Goal: Information Seeking & Learning: Learn about a topic

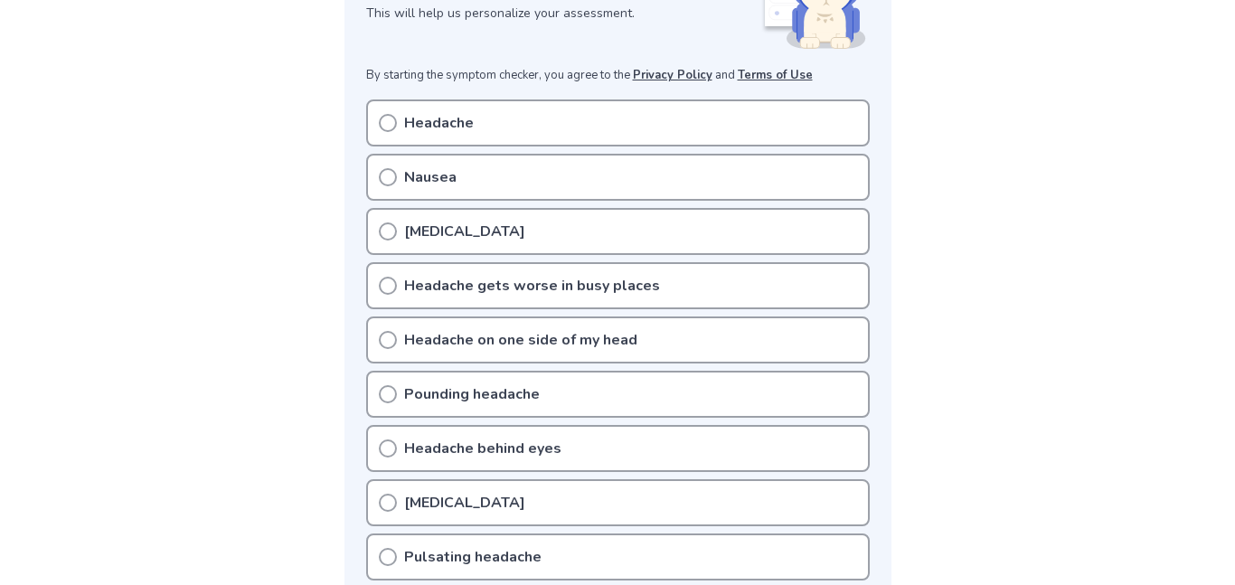
scroll to position [318, 0]
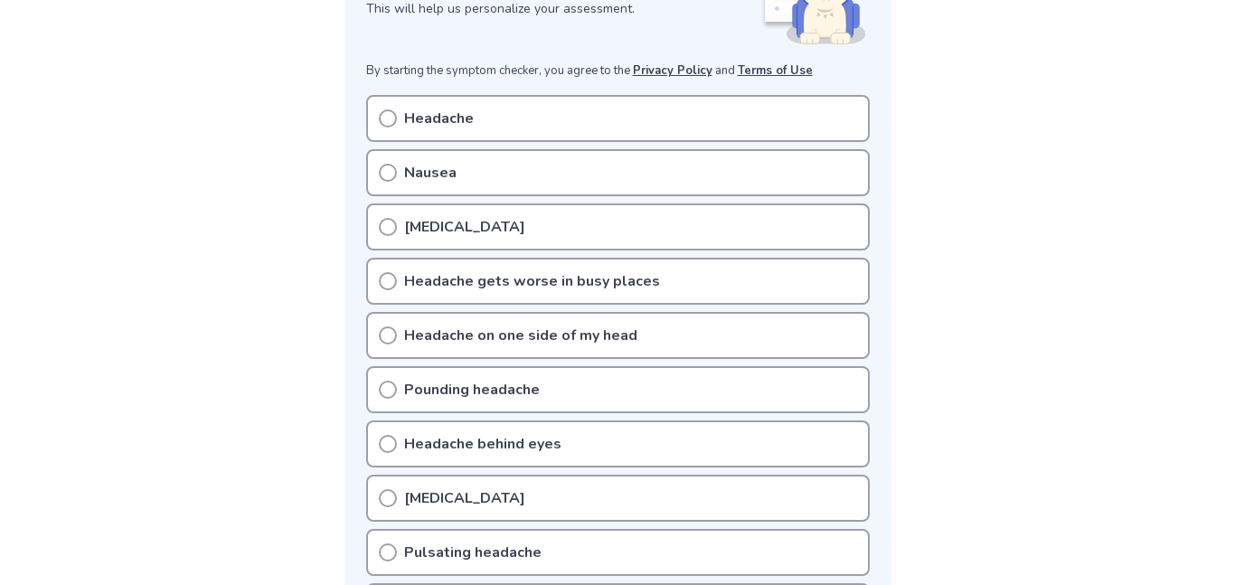
click at [414, 112] on p "Headache" at bounding box center [439, 119] width 70 height 22
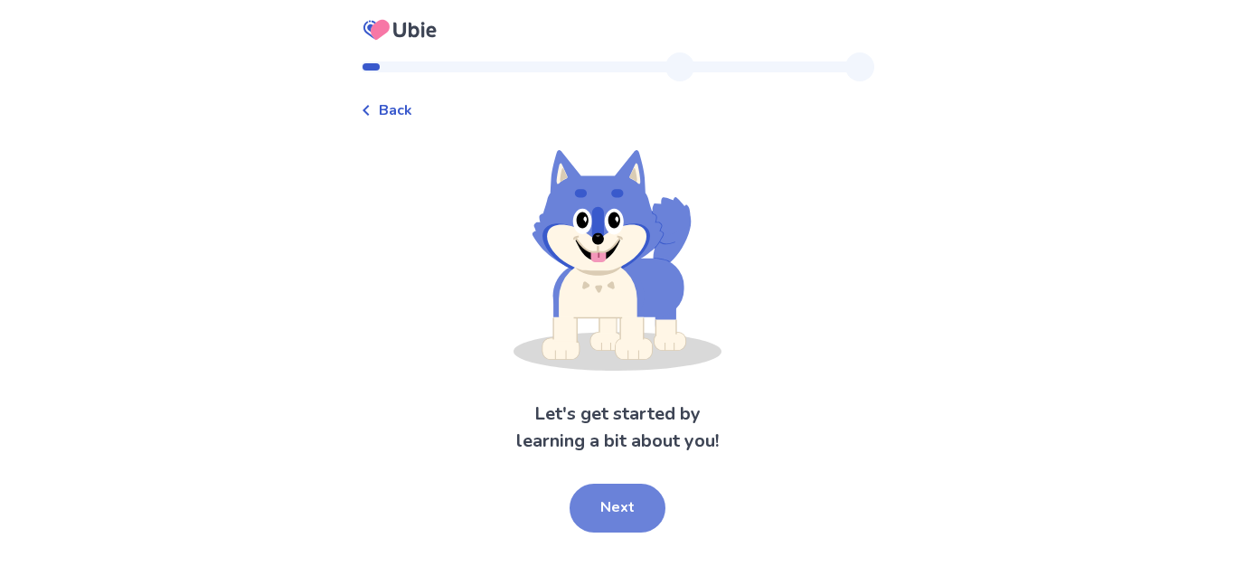
click at [621, 521] on button "Next" at bounding box center [618, 508] width 96 height 49
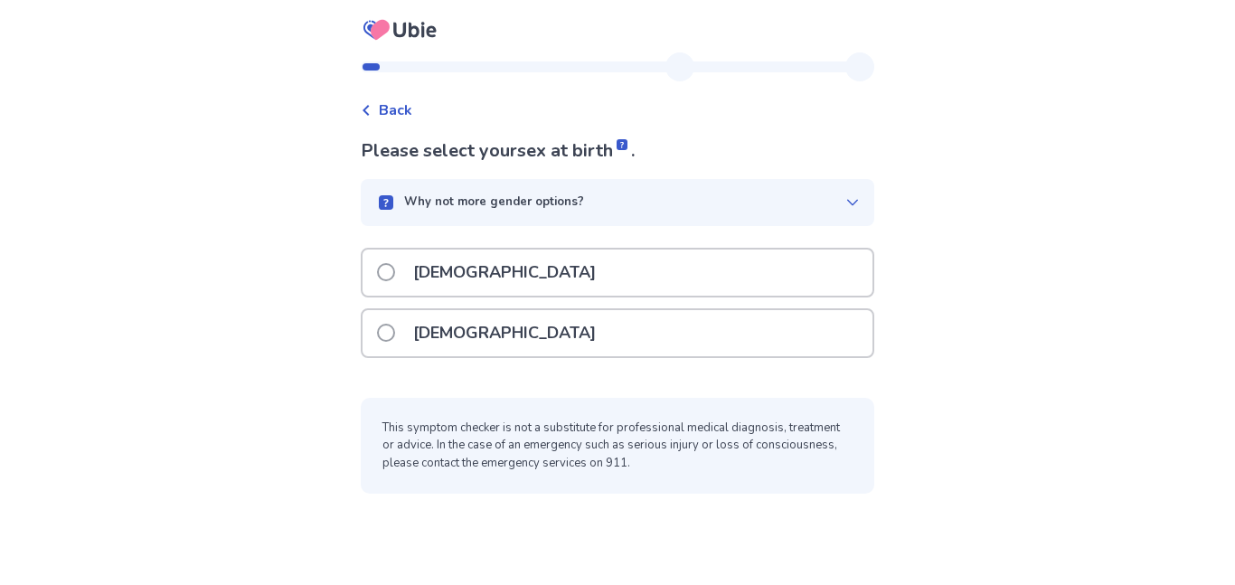
click at [845, 203] on icon at bounding box center [852, 202] width 14 height 14
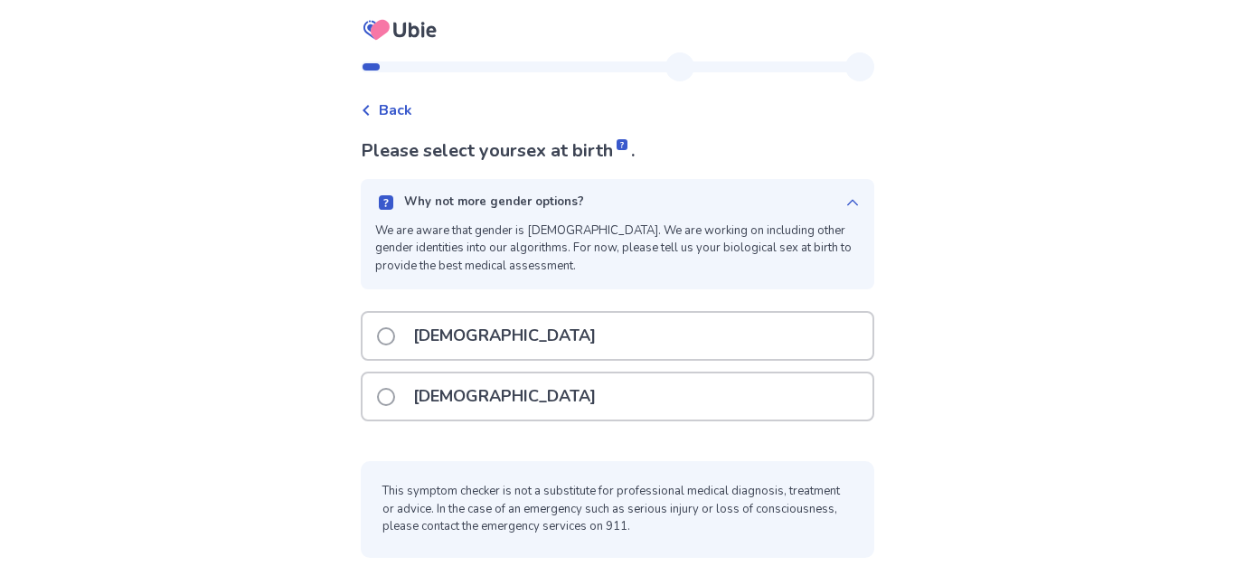
click at [732, 389] on div "[DEMOGRAPHIC_DATA]" at bounding box center [618, 396] width 510 height 46
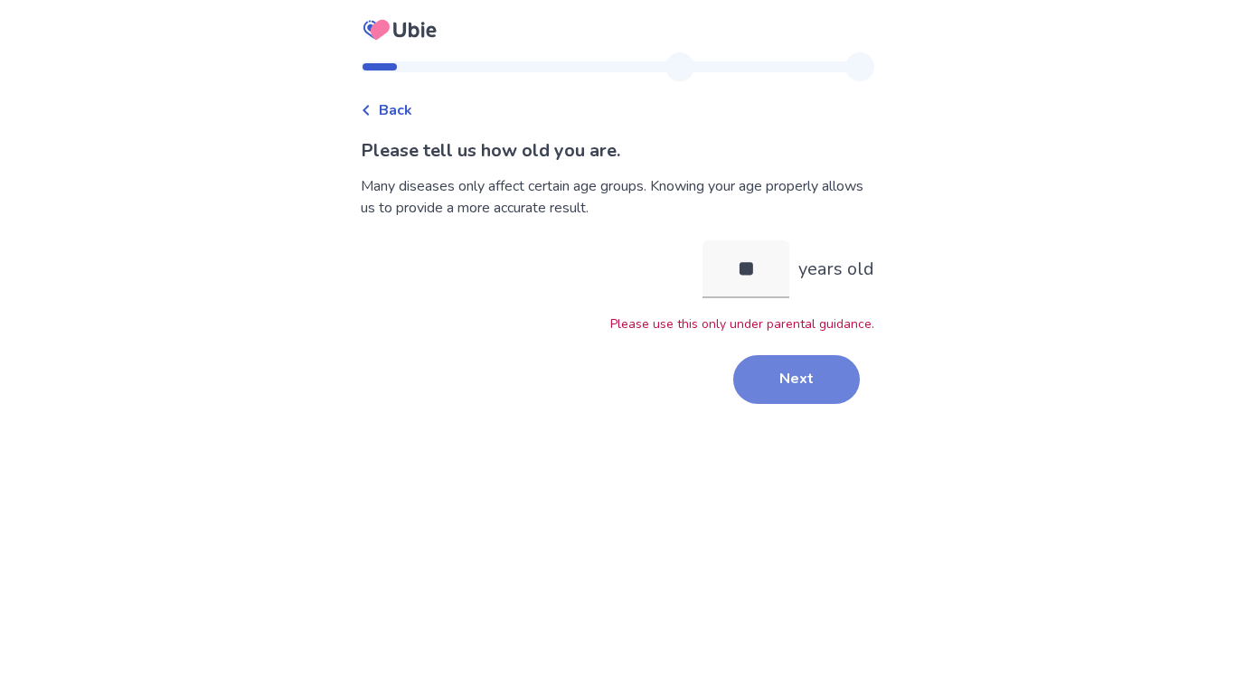
type input "**"
click at [817, 384] on button "Next" at bounding box center [796, 379] width 127 height 49
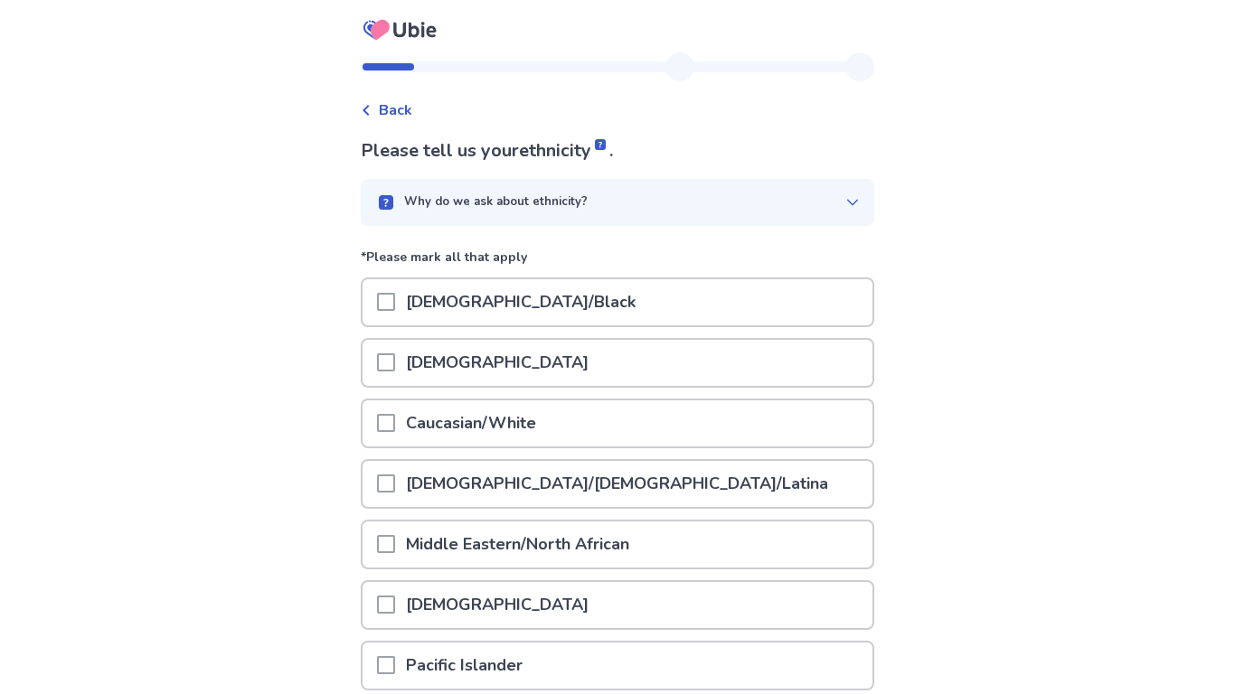
click at [833, 203] on div "Why do we ask about ethnicity?" at bounding box center [610, 203] width 470 height 18
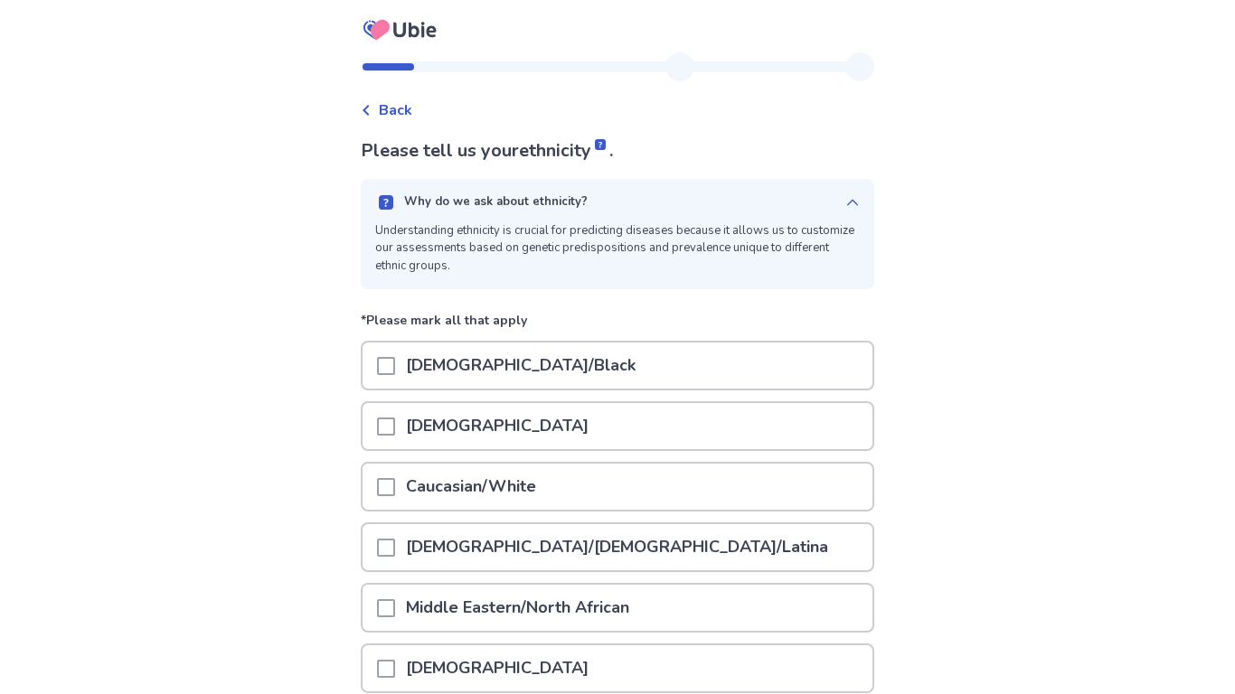
click at [833, 203] on div "Why do we ask about ethnicity?" at bounding box center [610, 203] width 470 height 18
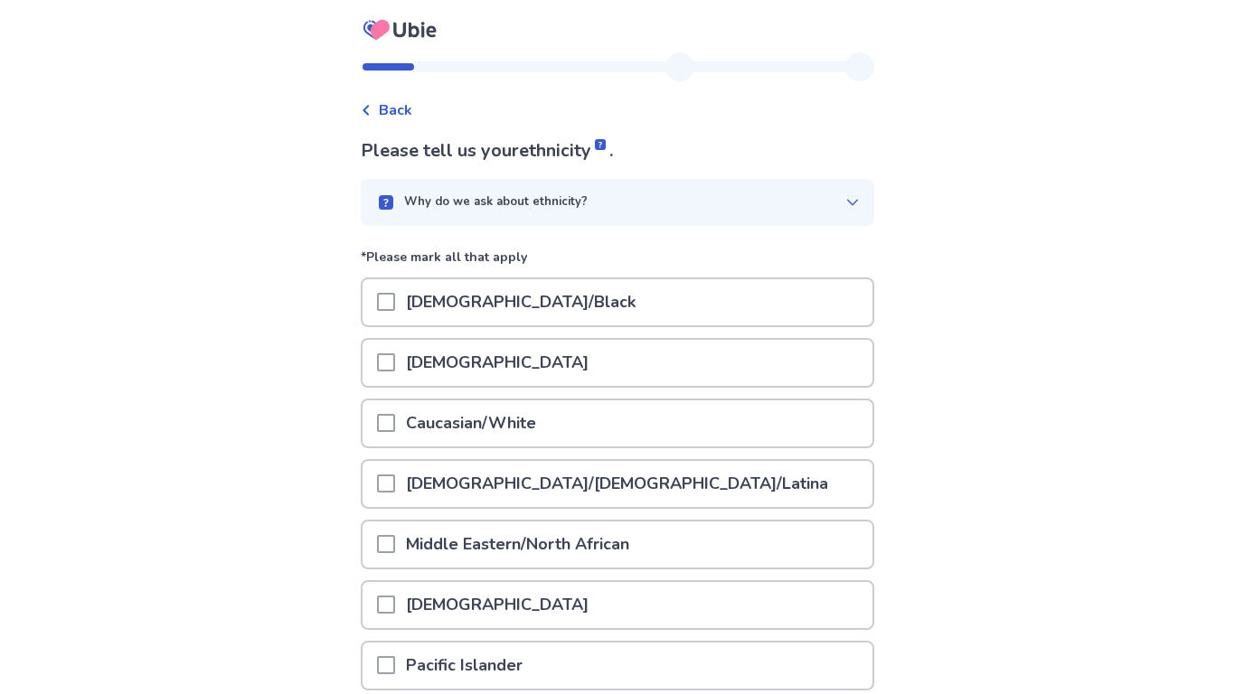
click at [648, 320] on div "African American/Black" at bounding box center [618, 302] width 510 height 46
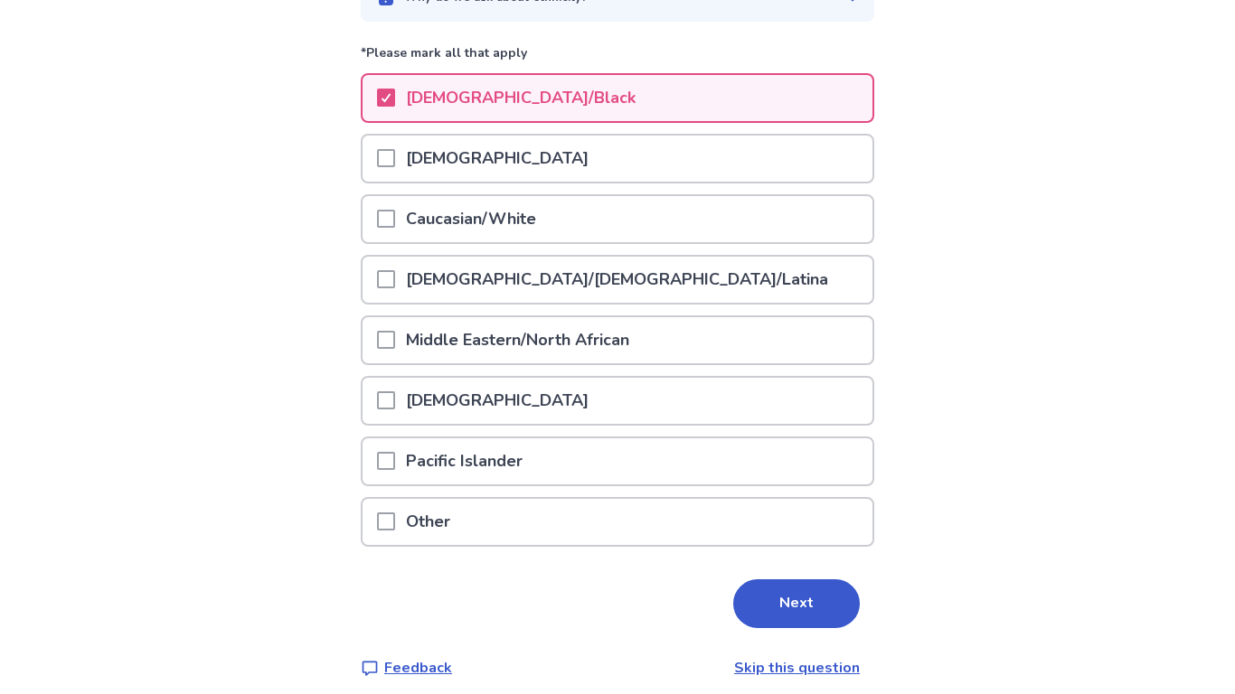
scroll to position [218, 0]
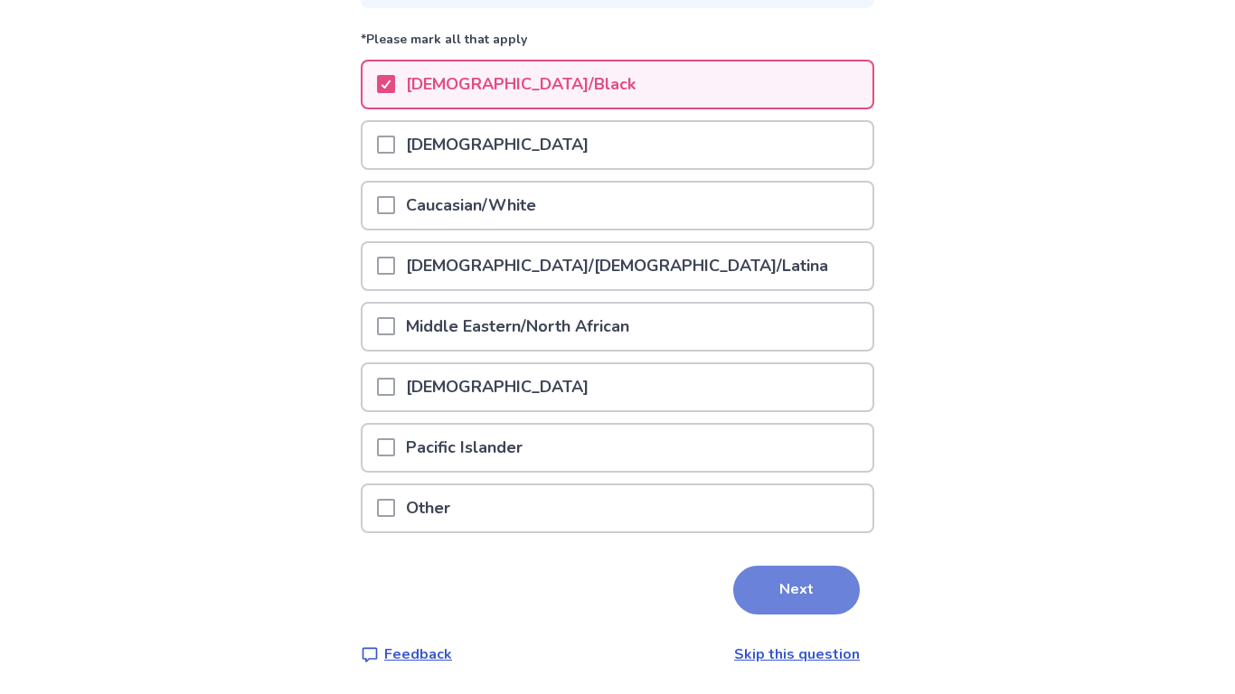
click at [802, 584] on button "Next" at bounding box center [796, 590] width 127 height 49
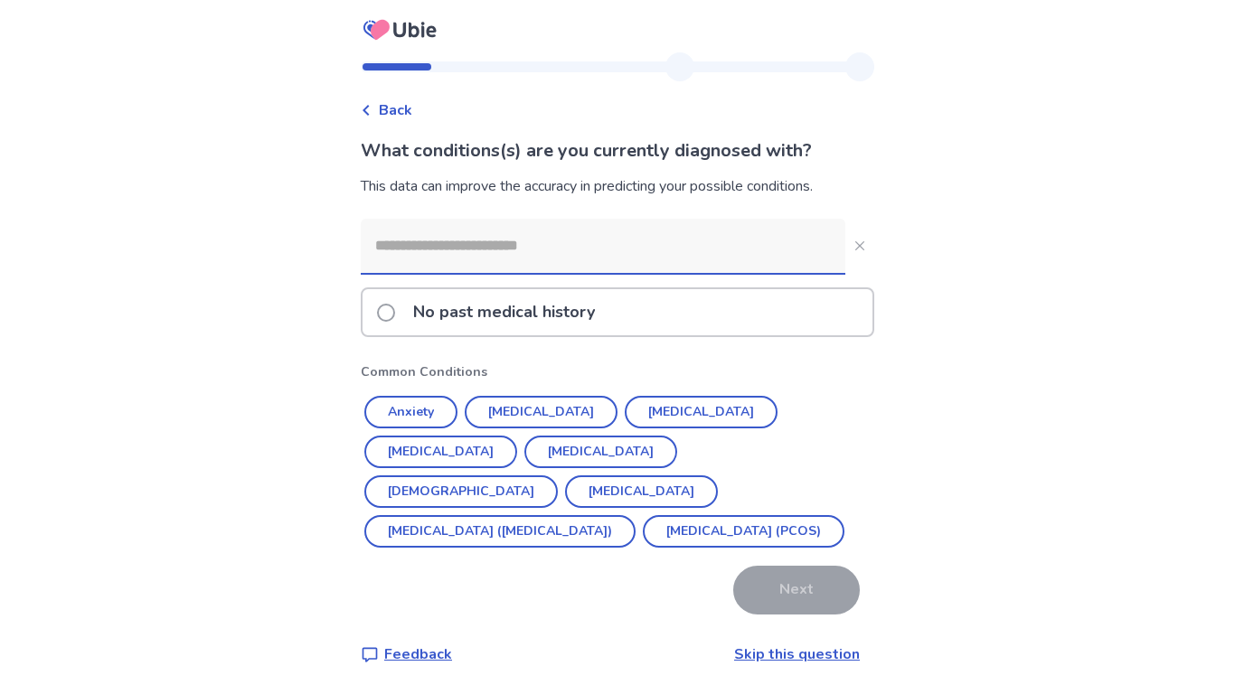
click at [614, 310] on div "No past medical history" at bounding box center [618, 312] width 510 height 46
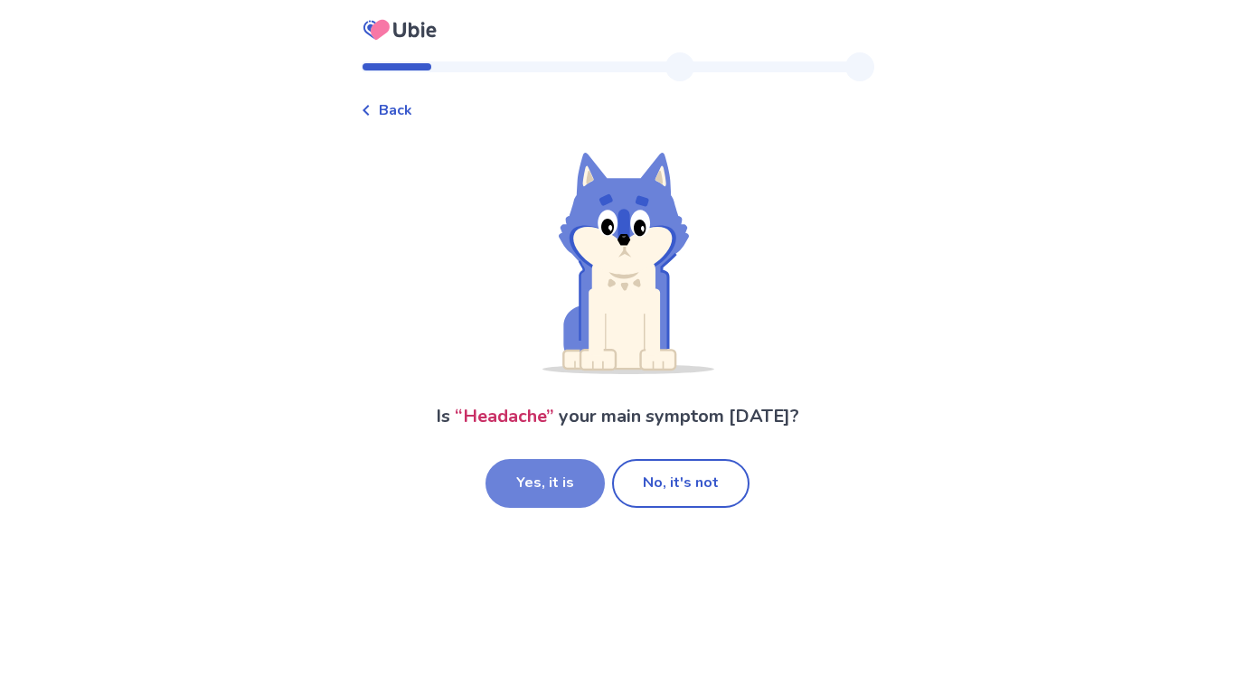
click at [568, 496] on button "Yes, it is" at bounding box center [545, 483] width 119 height 49
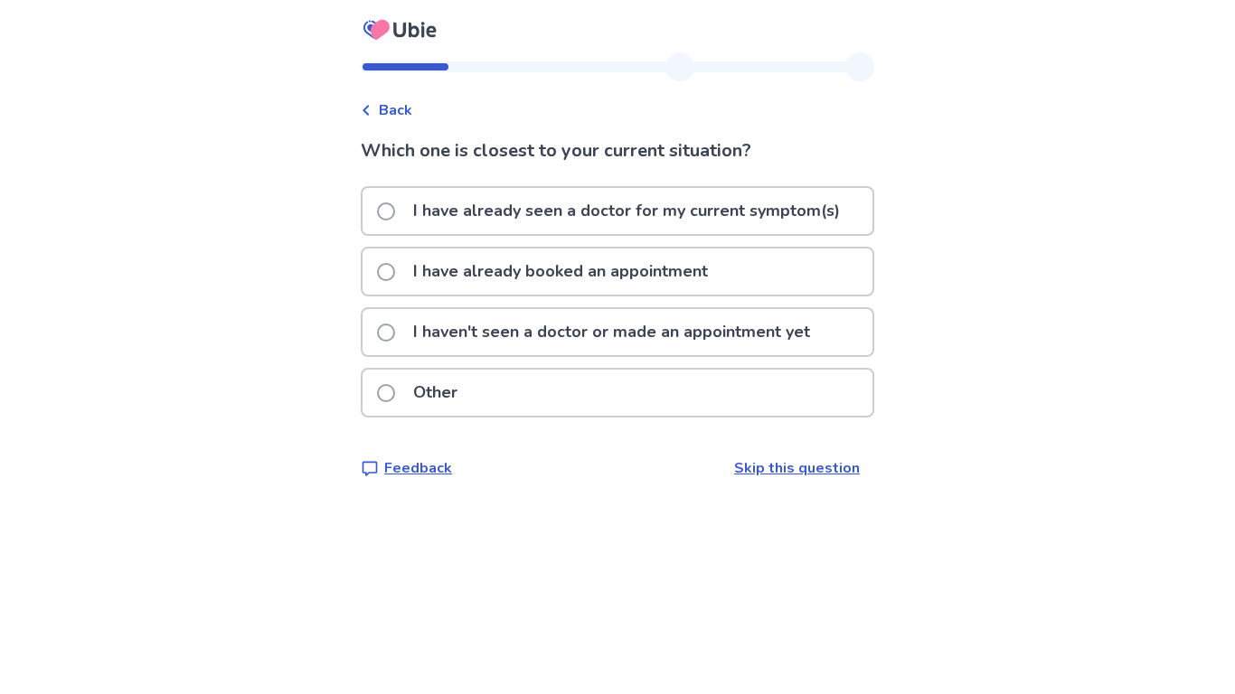
click at [410, 118] on span "Back" at bounding box center [395, 110] width 33 height 22
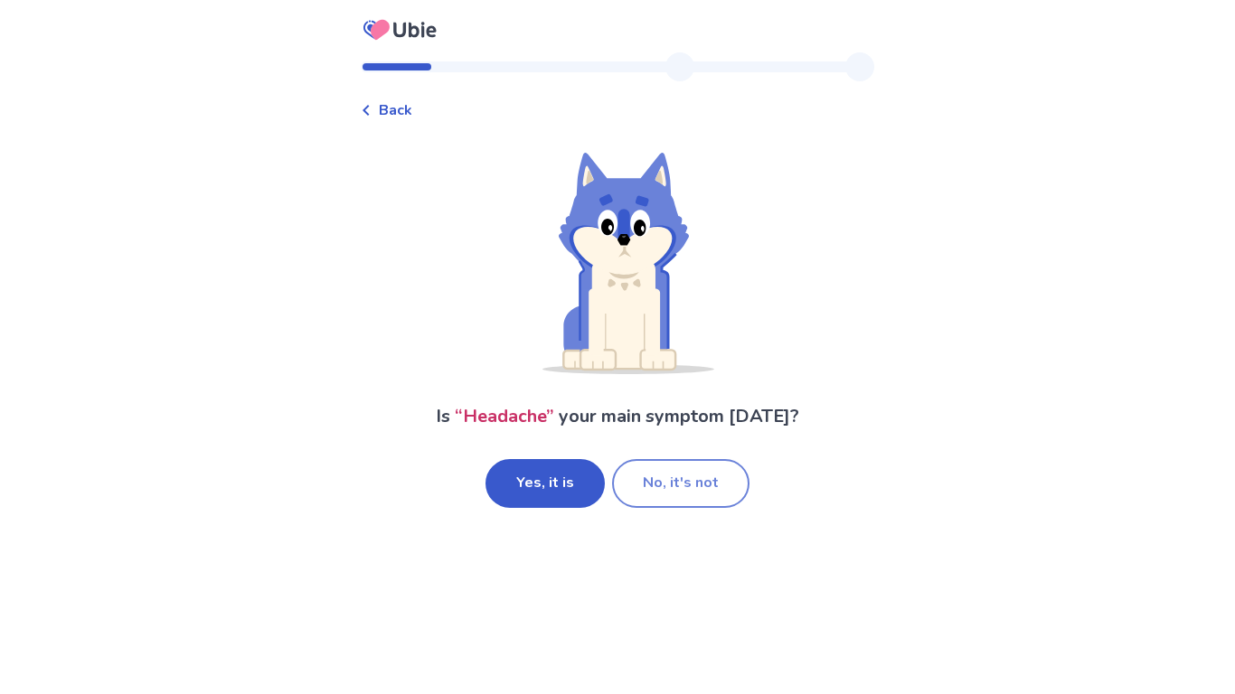
click at [689, 483] on button "No, it's not" at bounding box center [680, 483] width 137 height 49
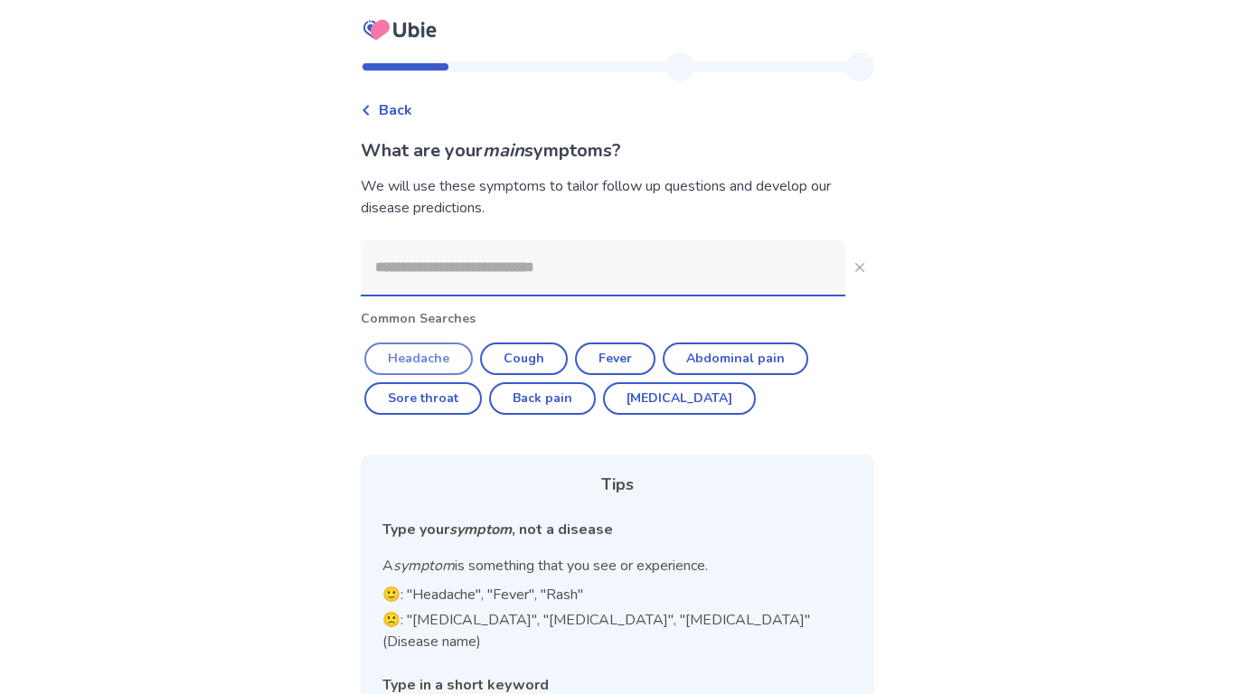
click at [458, 352] on button "Headache" at bounding box center [418, 359] width 109 height 33
type input "********"
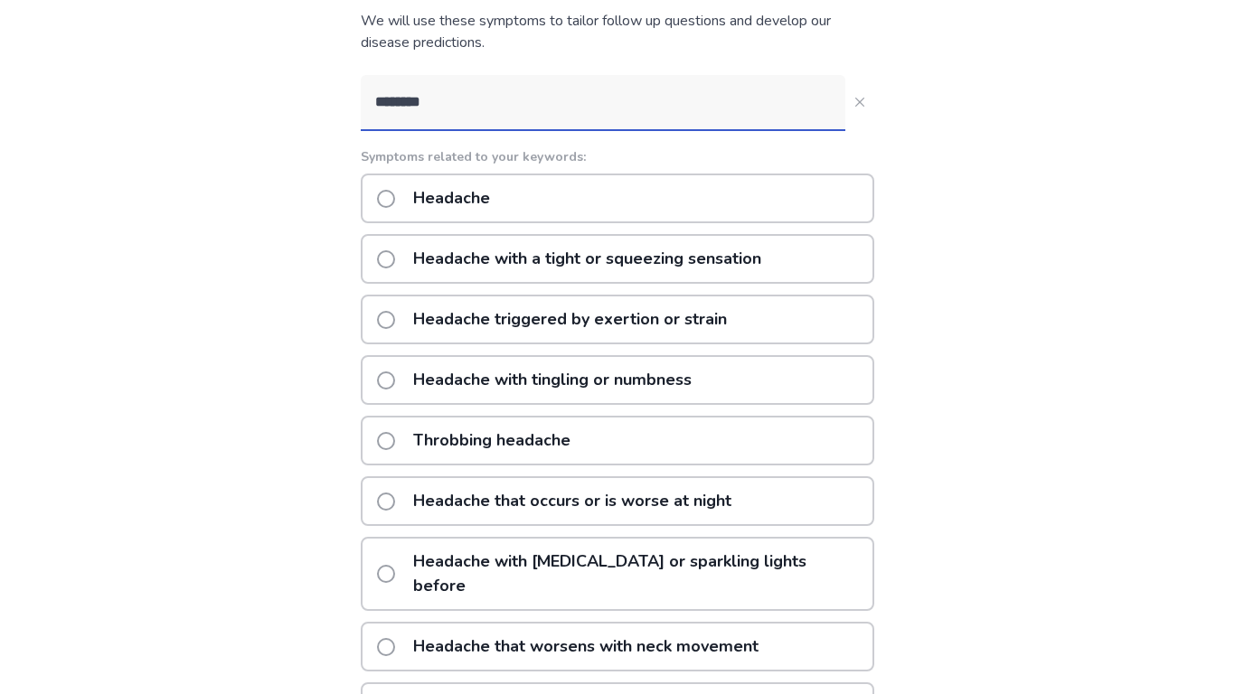
scroll to position [203, 0]
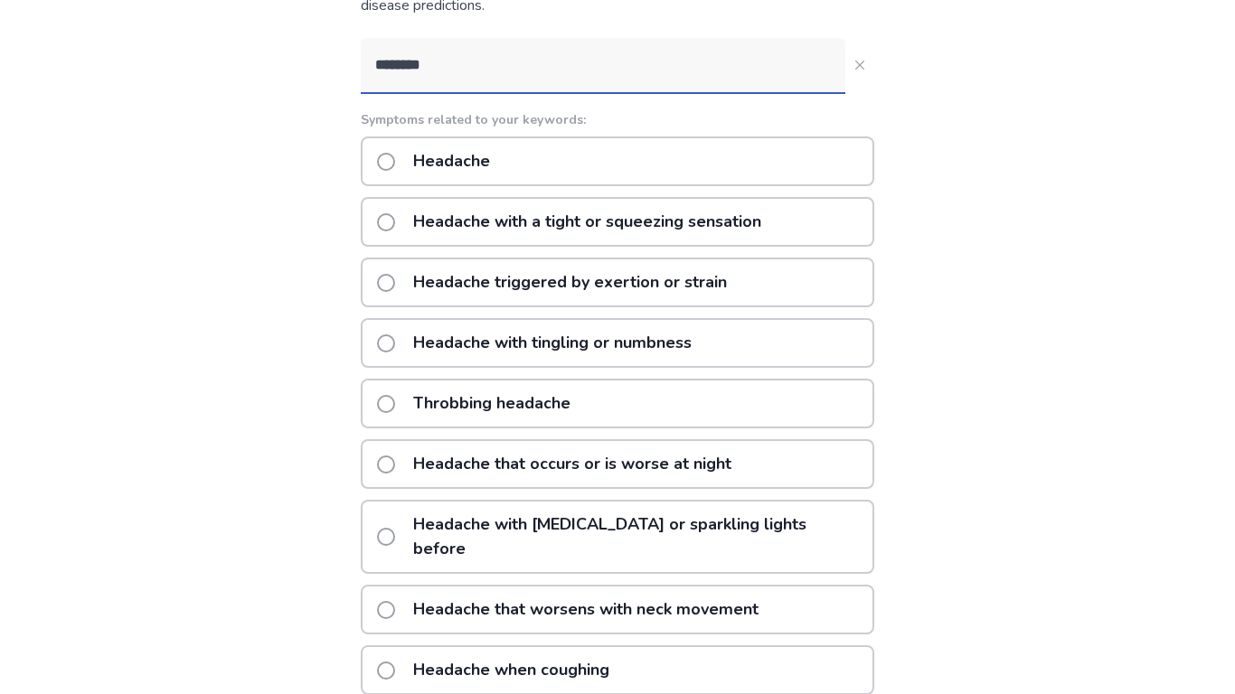
click at [842, 420] on div "Throbbing headache" at bounding box center [618, 404] width 514 height 50
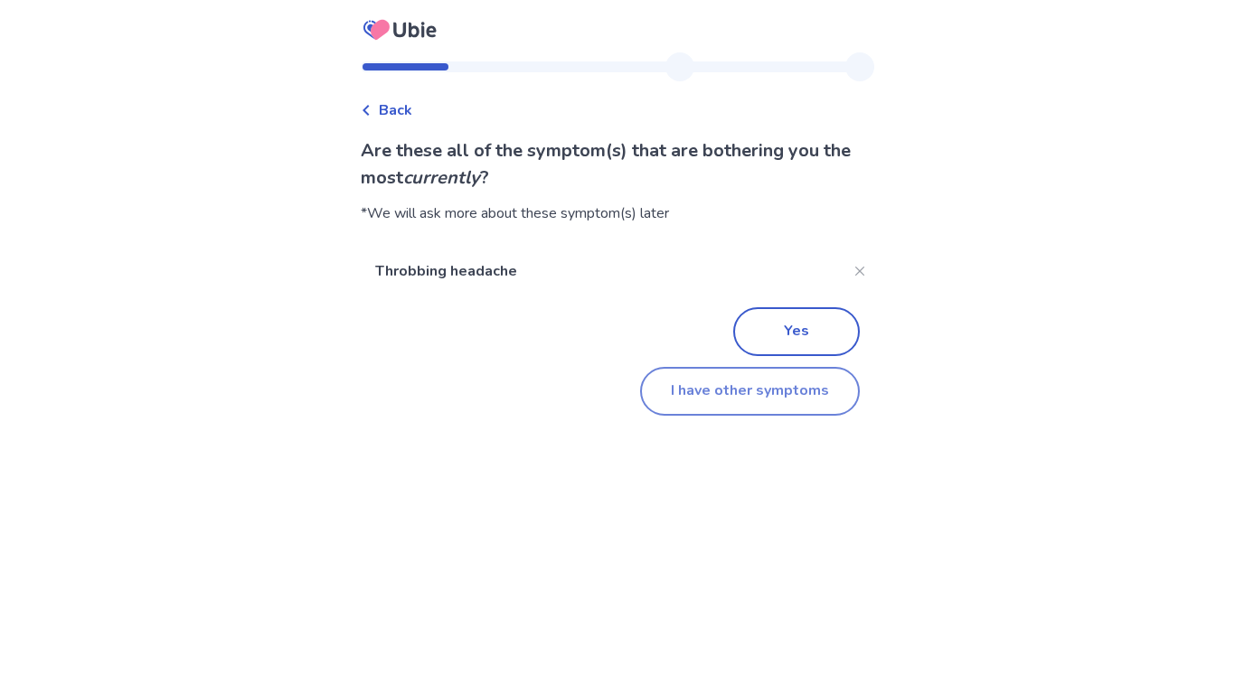
click at [766, 407] on button "I have other symptoms" at bounding box center [750, 391] width 220 height 49
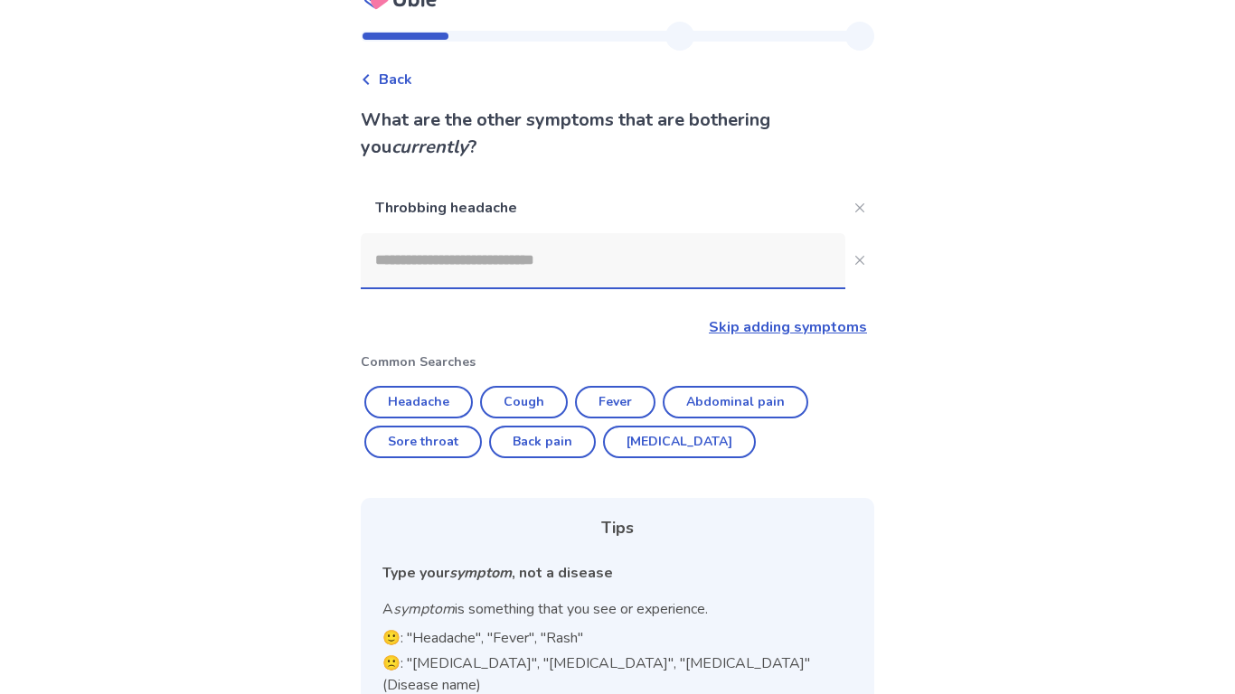
scroll to position [36, 0]
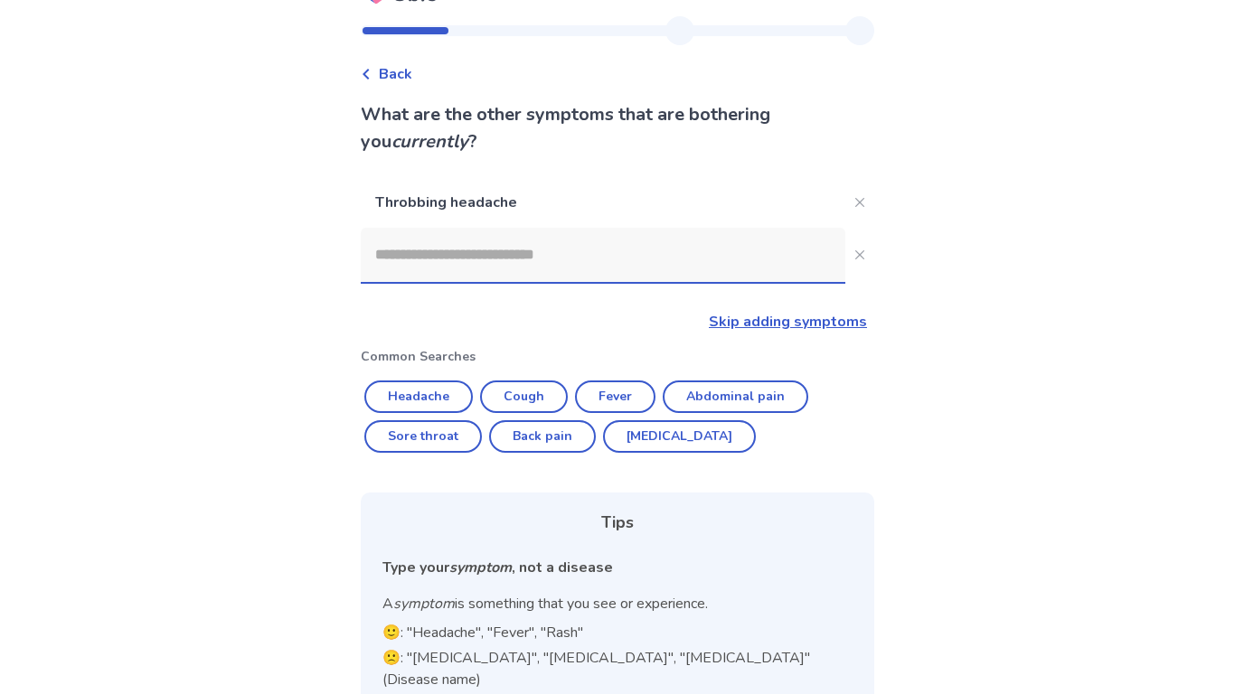
click at [537, 263] on input at bounding box center [603, 255] width 485 height 54
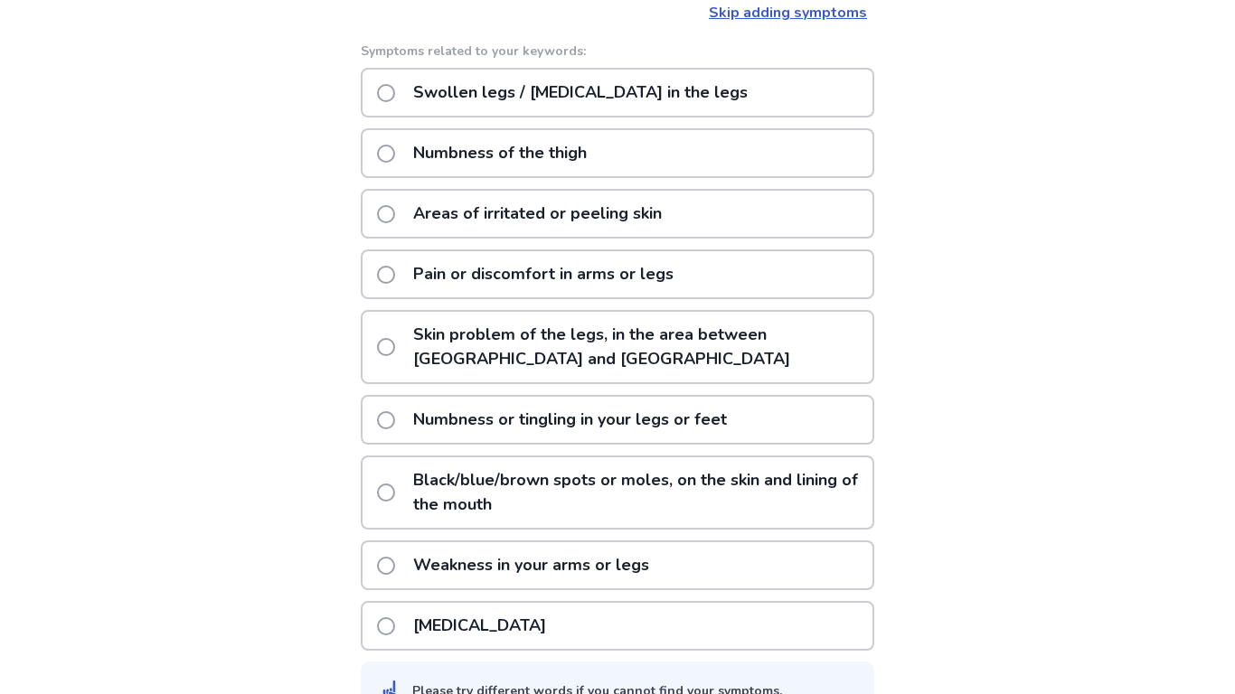
scroll to position [393, 0]
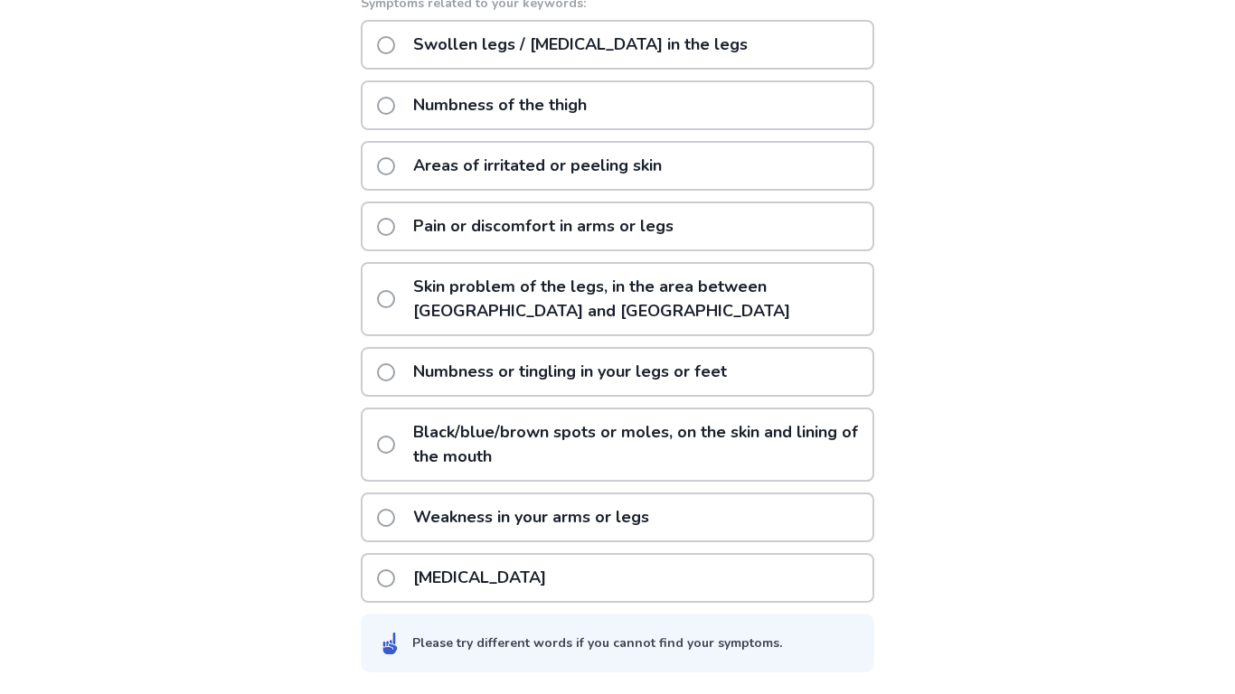
type input "***"
click at [696, 217] on div "Pain or discomfort in arms or legs" at bounding box center [618, 227] width 514 height 50
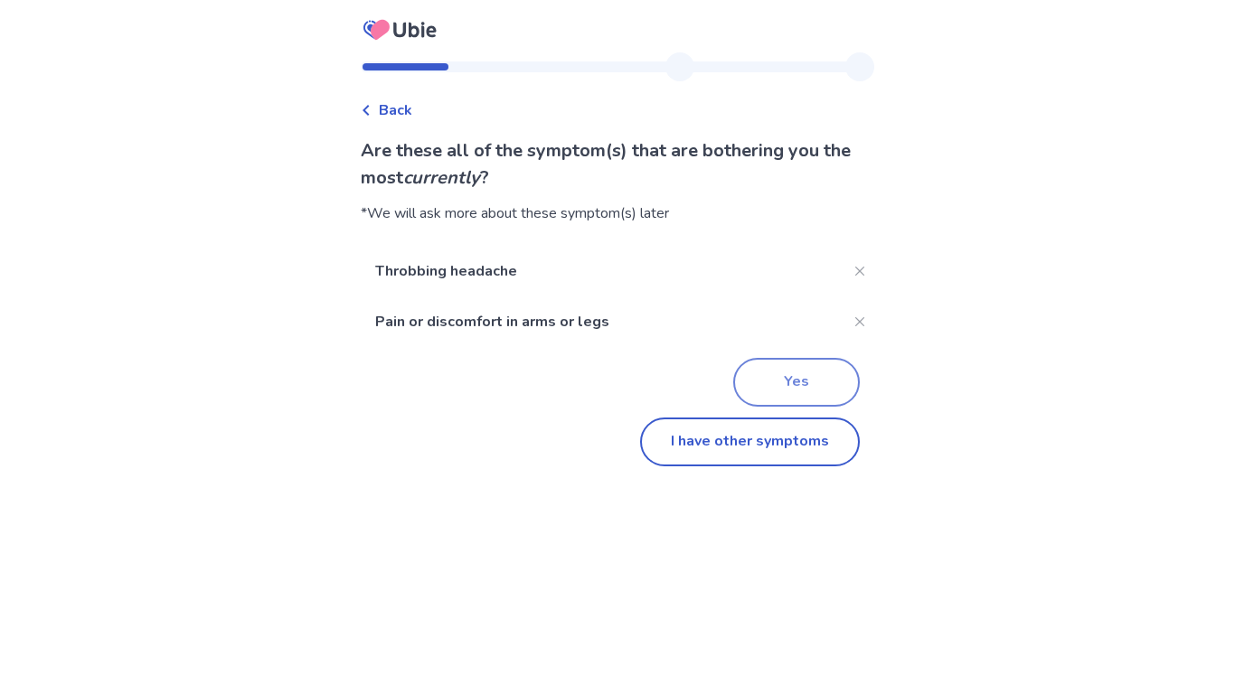
click at [829, 387] on button "Yes" at bounding box center [796, 382] width 127 height 49
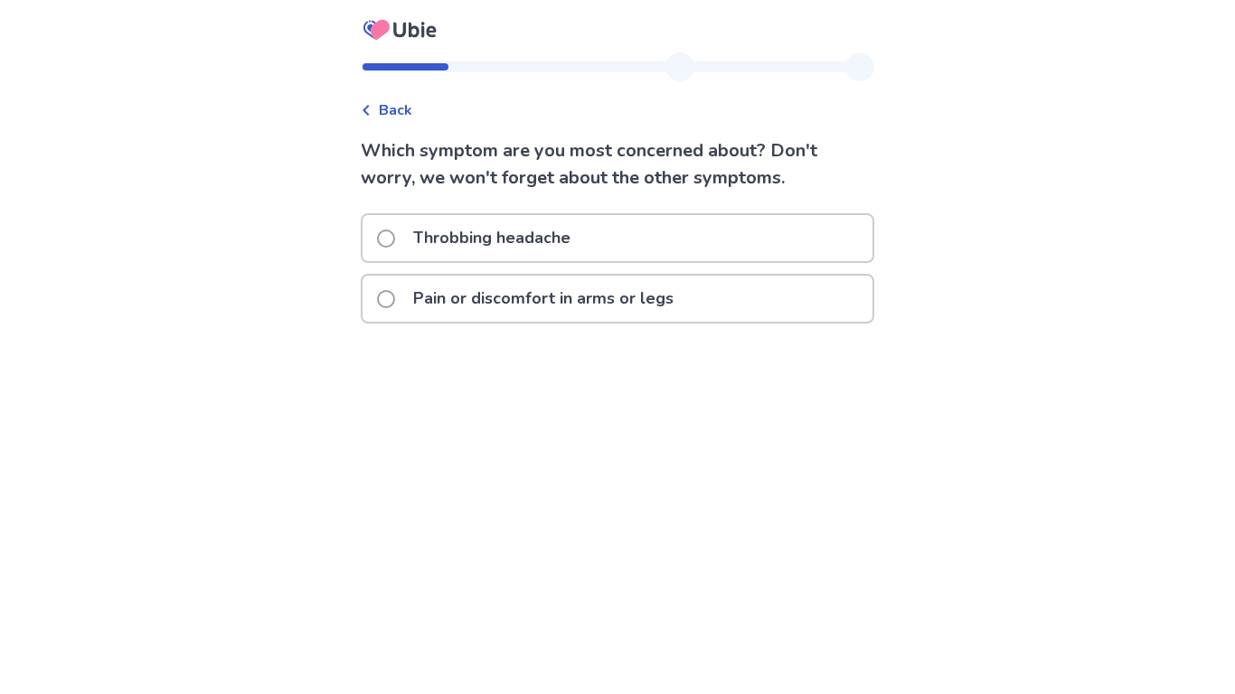
click at [543, 242] on p "Throbbing headache" at bounding box center [491, 238] width 179 height 46
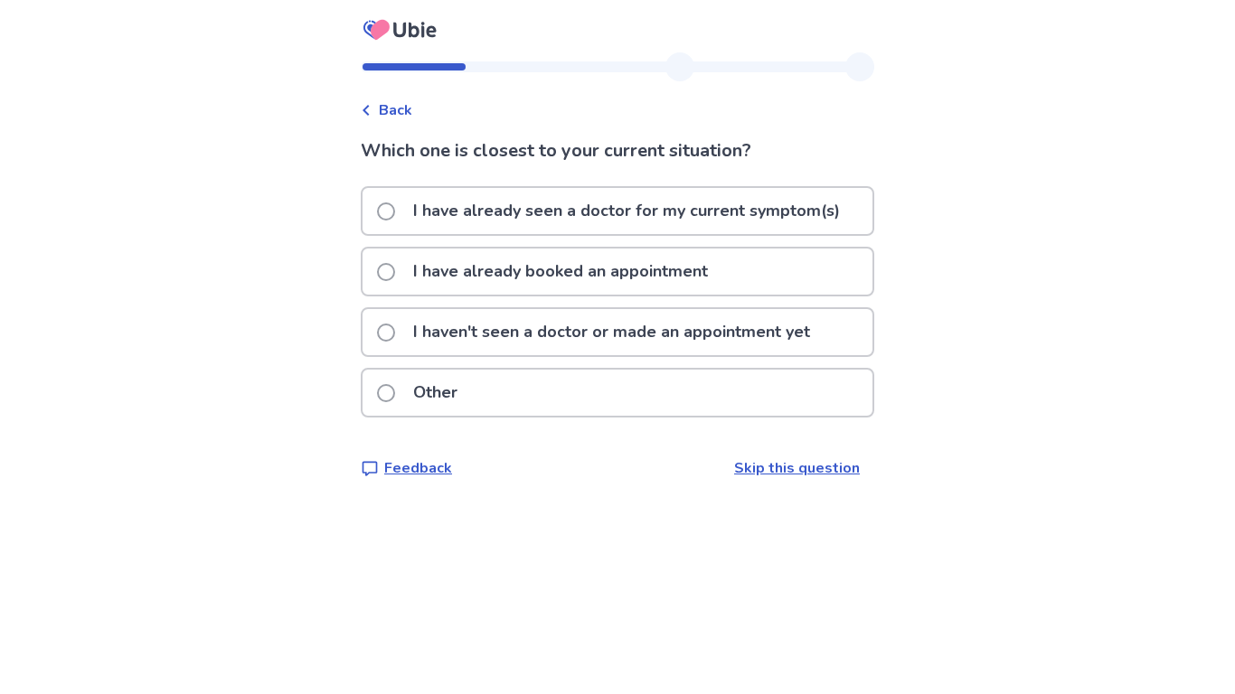
click at [788, 346] on p "I haven't seen a doctor or made an appointment yet" at bounding box center [611, 332] width 419 height 46
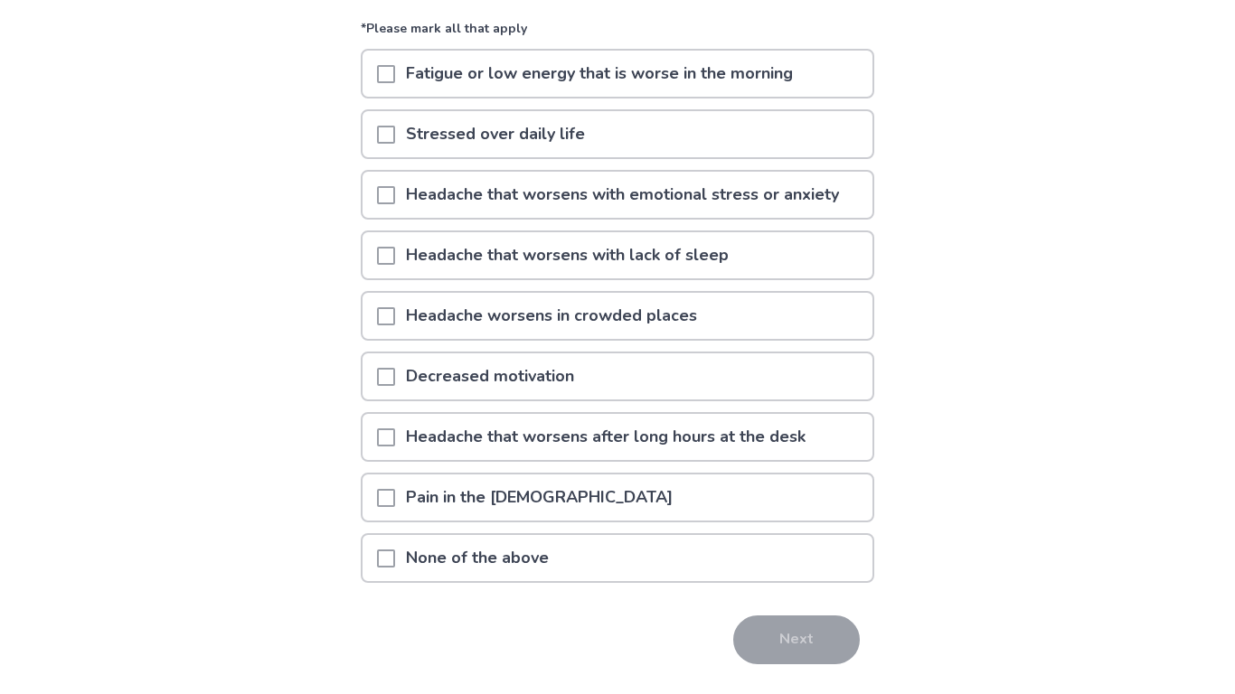
scroll to position [194, 0]
click at [682, 88] on p "Fatigue or low energy that is worse in the morning" at bounding box center [599, 75] width 409 height 46
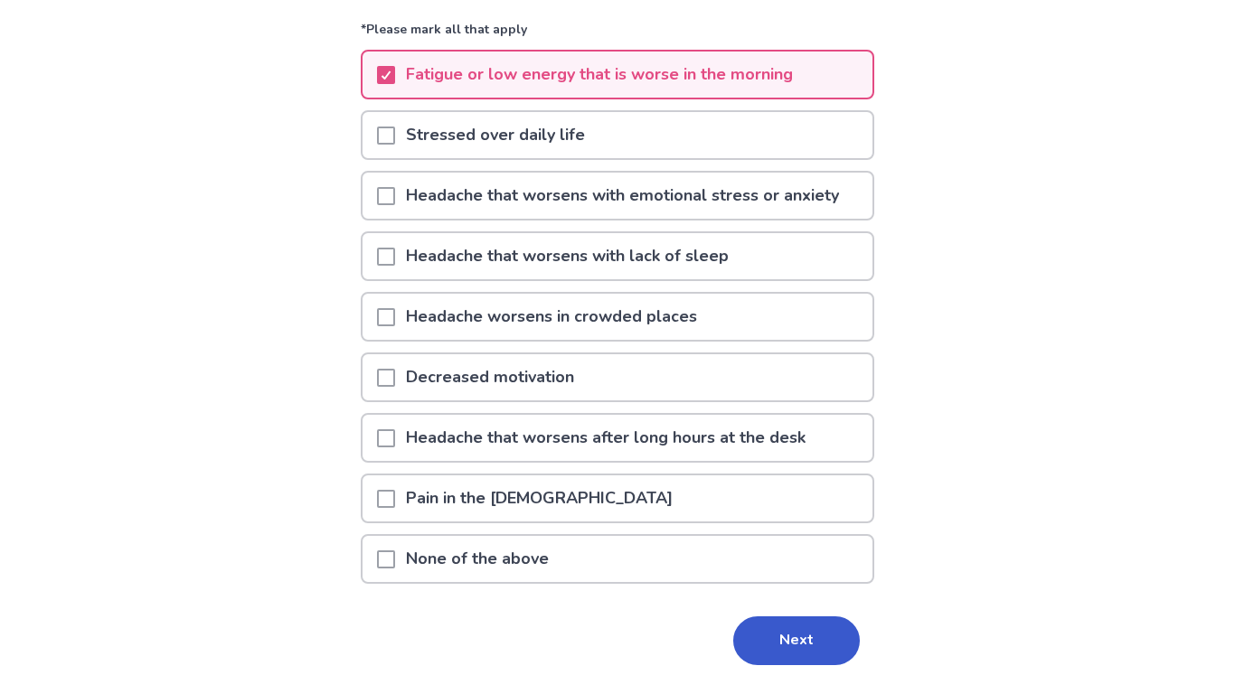
click at [689, 134] on div "Stressed over daily life" at bounding box center [618, 135] width 510 height 46
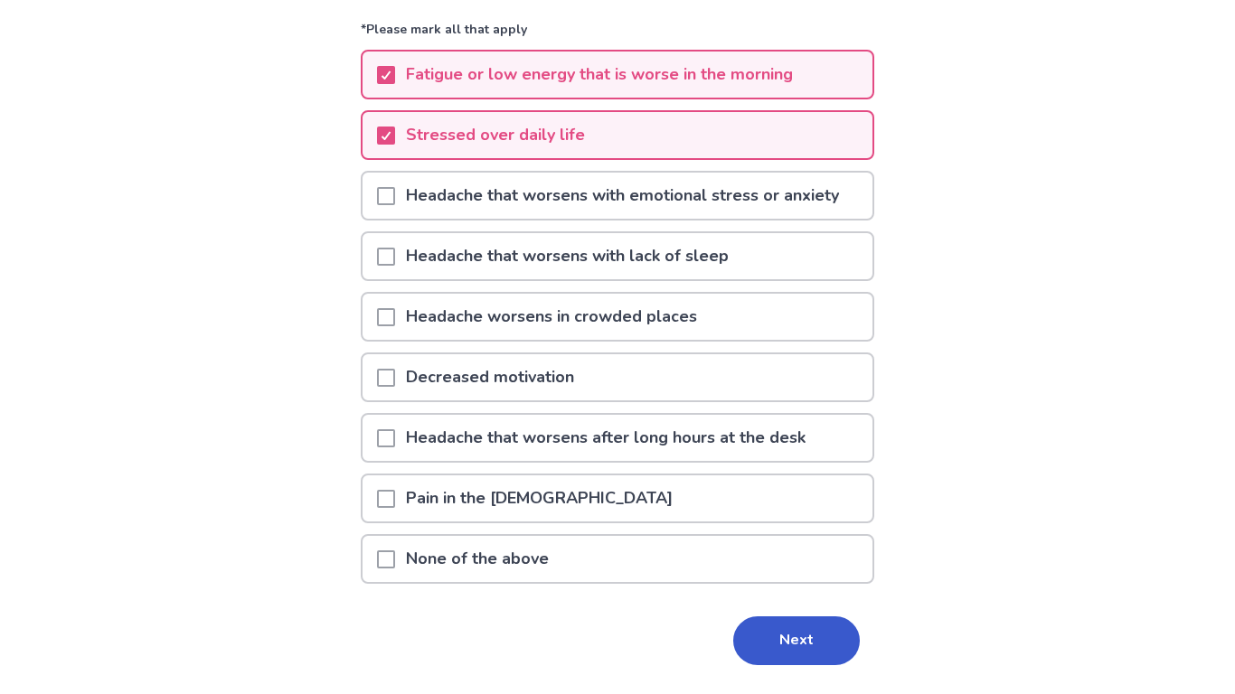
click at [723, 213] on p "Headache that worsens with emotional stress or anxiety" at bounding box center [622, 196] width 455 height 46
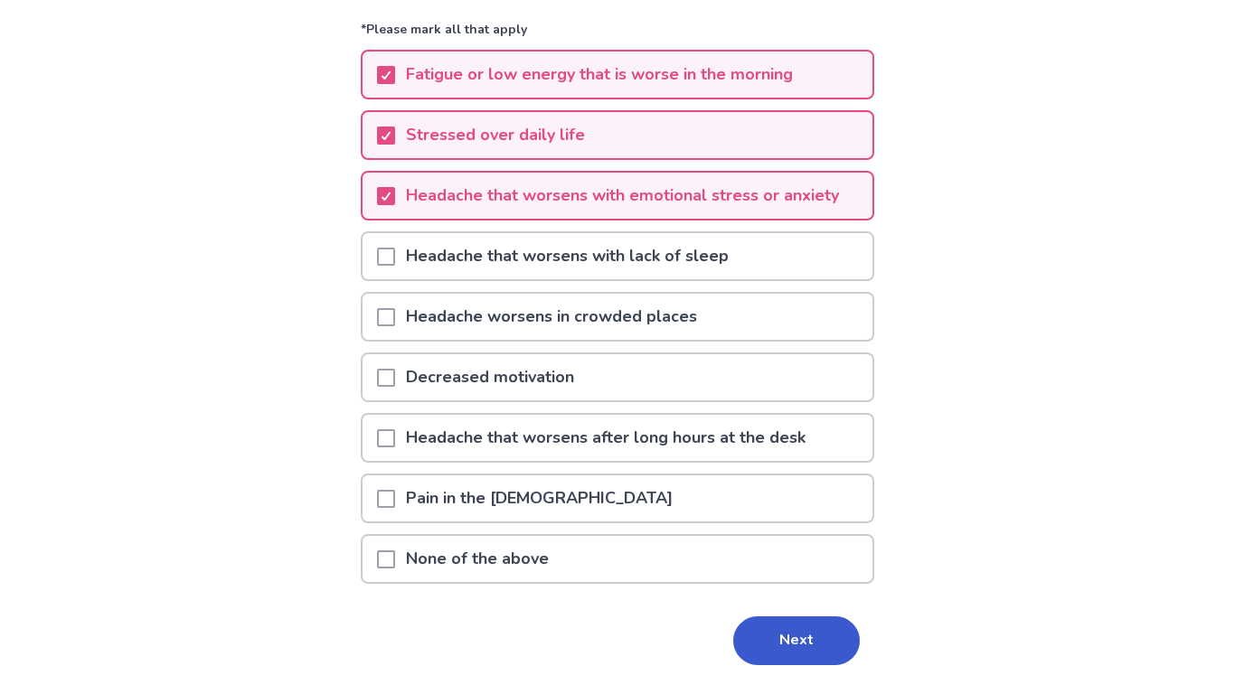
click at [701, 325] on p "Headache worsens in crowded places" at bounding box center [551, 317] width 313 height 46
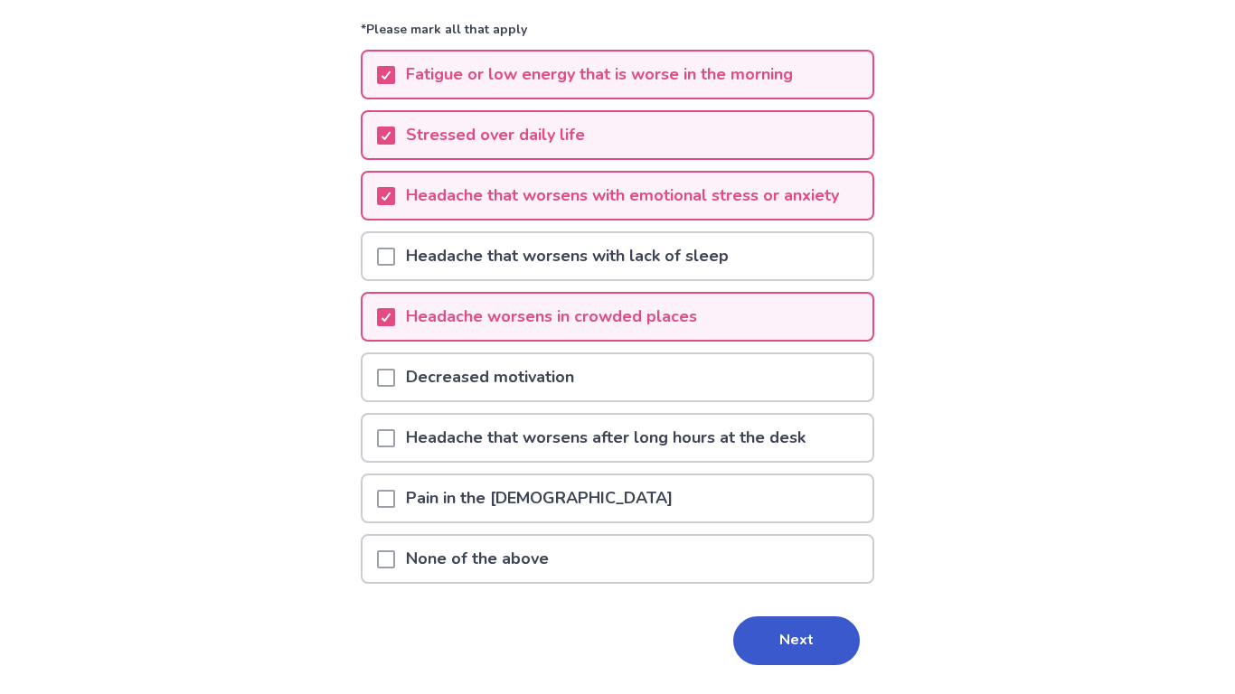
click at [666, 372] on div "Decreased motivation" at bounding box center [618, 377] width 510 height 46
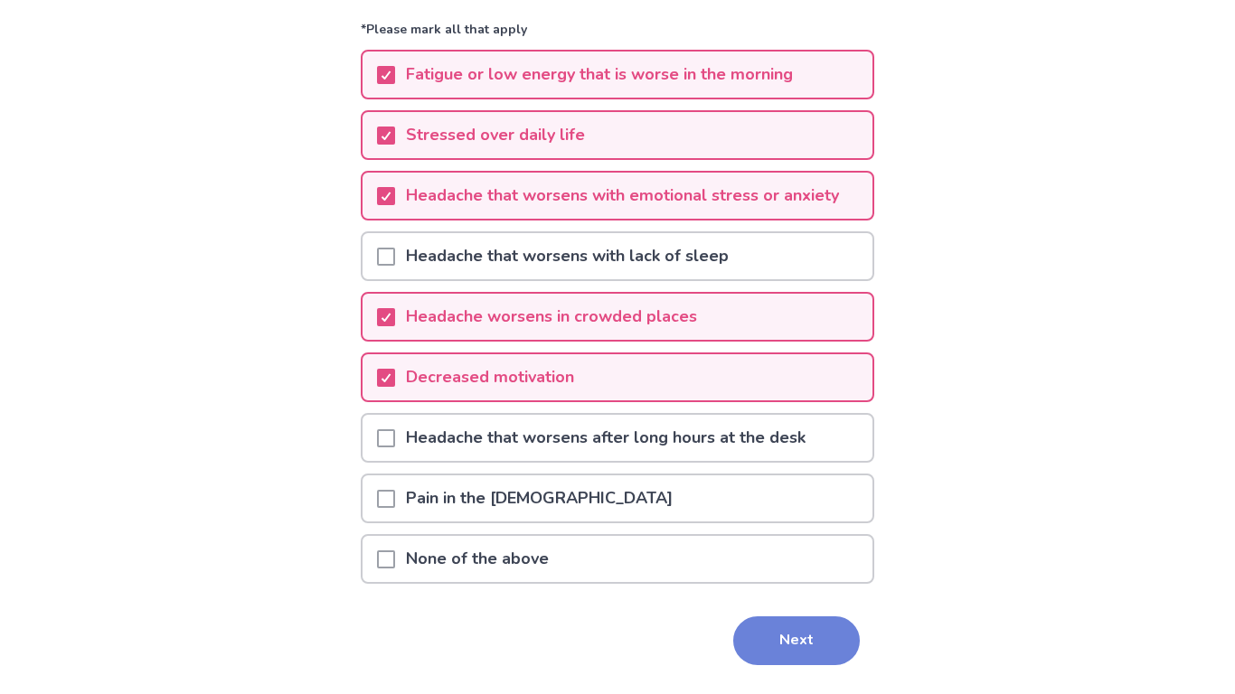
click at [755, 584] on button "Next" at bounding box center [796, 641] width 127 height 49
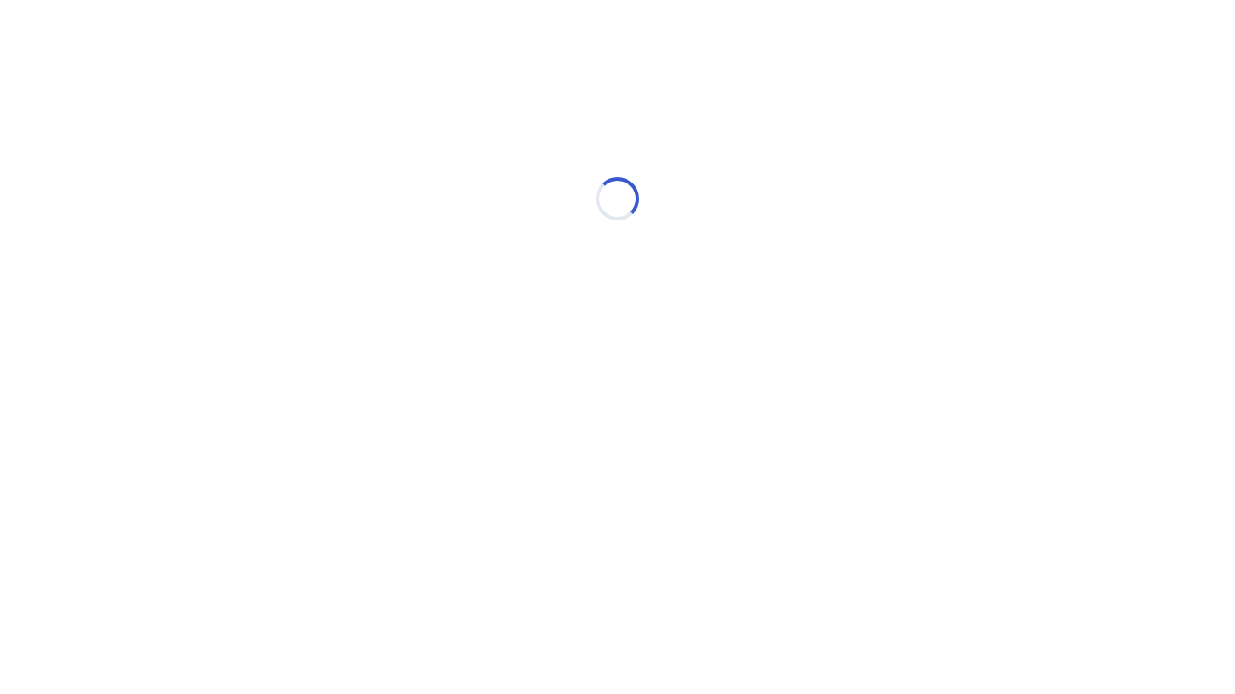
scroll to position [0, 0]
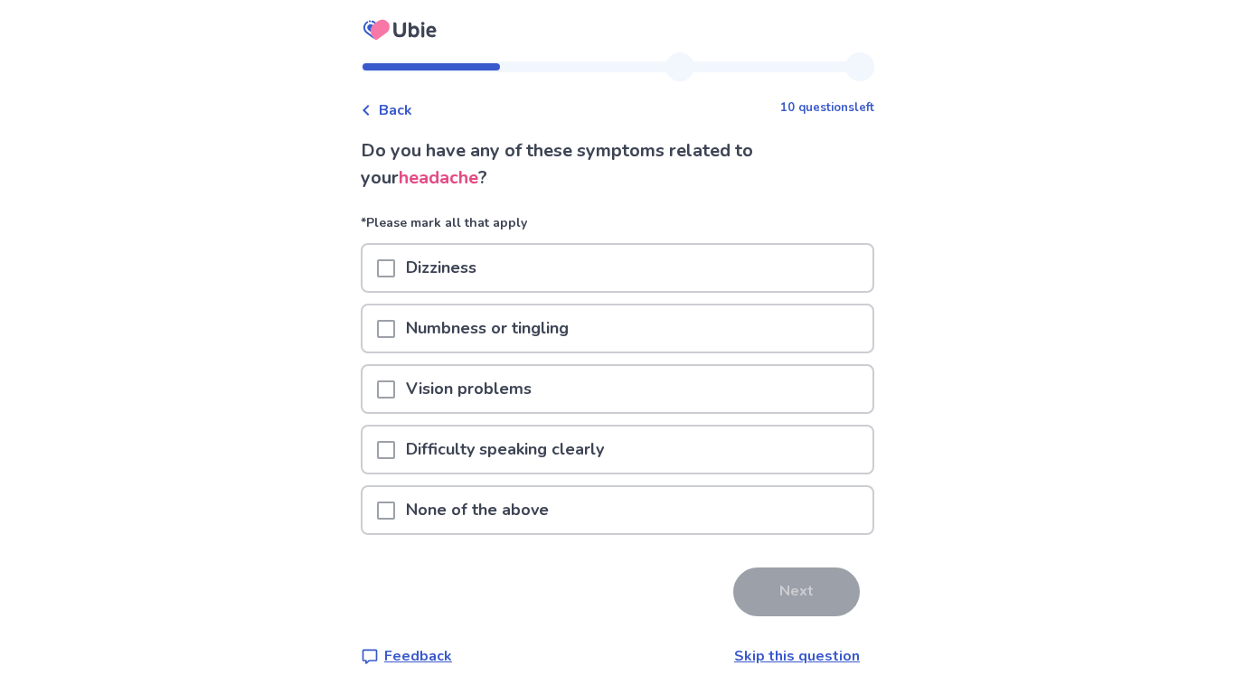
click at [614, 448] on p "Difficulty speaking clearly" at bounding box center [505, 450] width 220 height 46
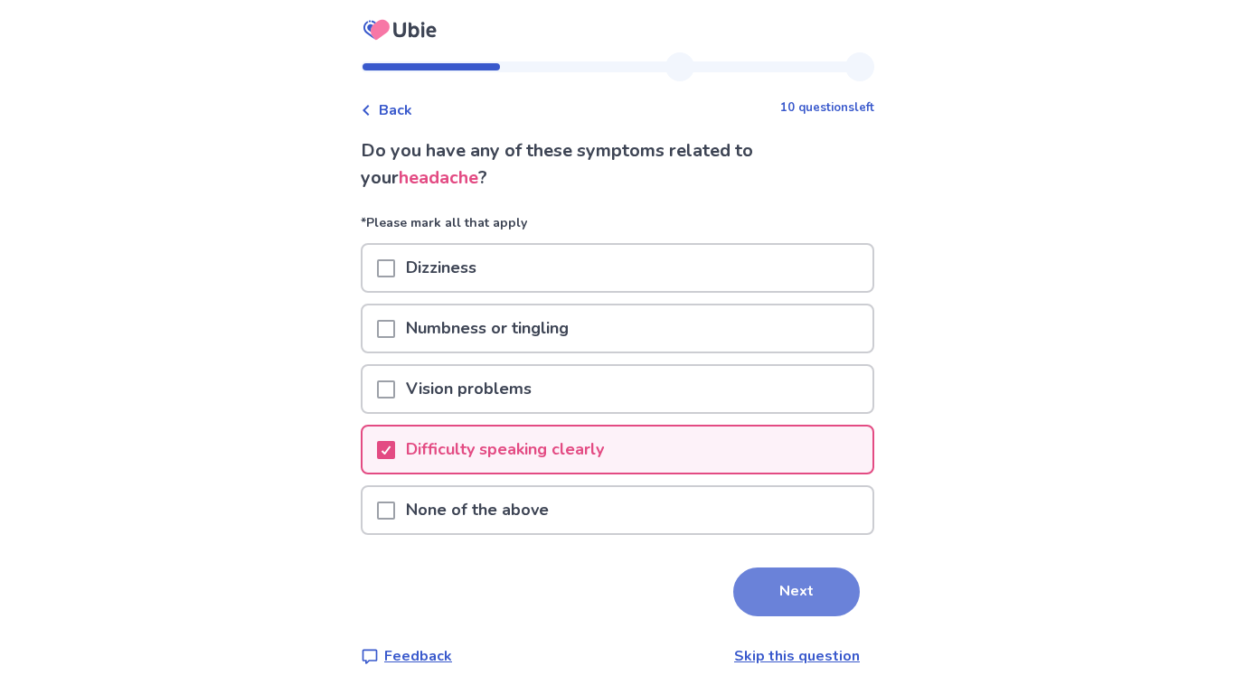
click at [756, 584] on button "Next" at bounding box center [796, 592] width 127 height 49
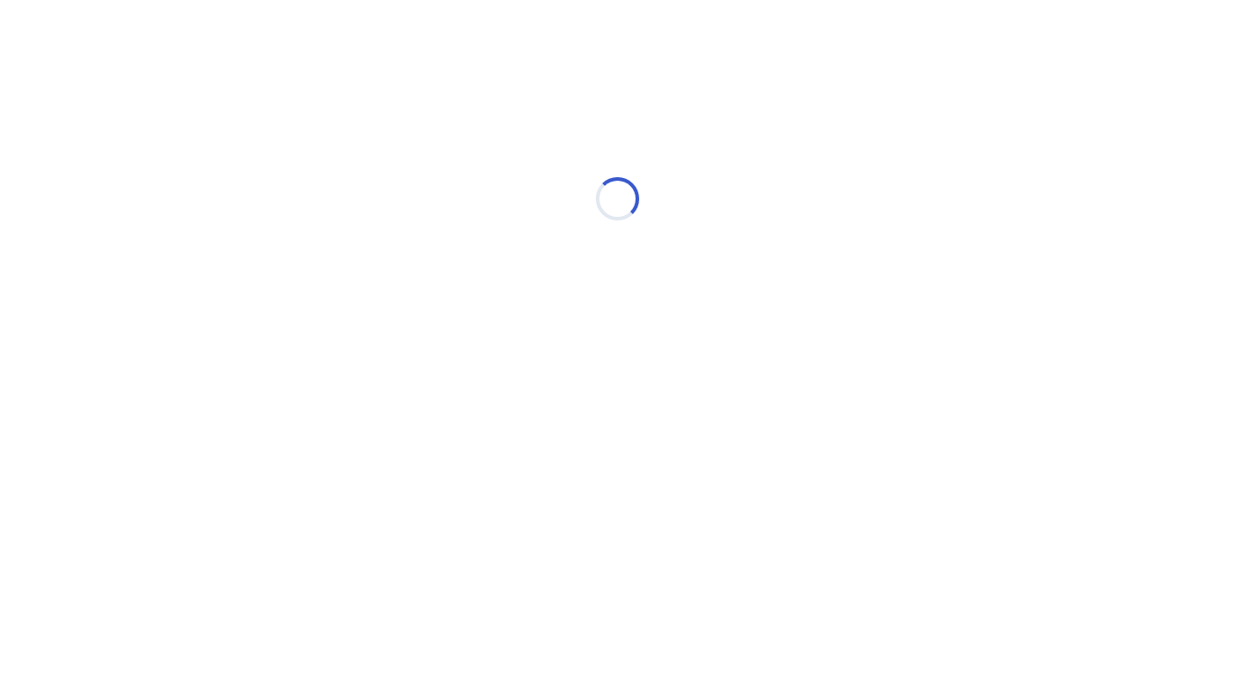
select select "*"
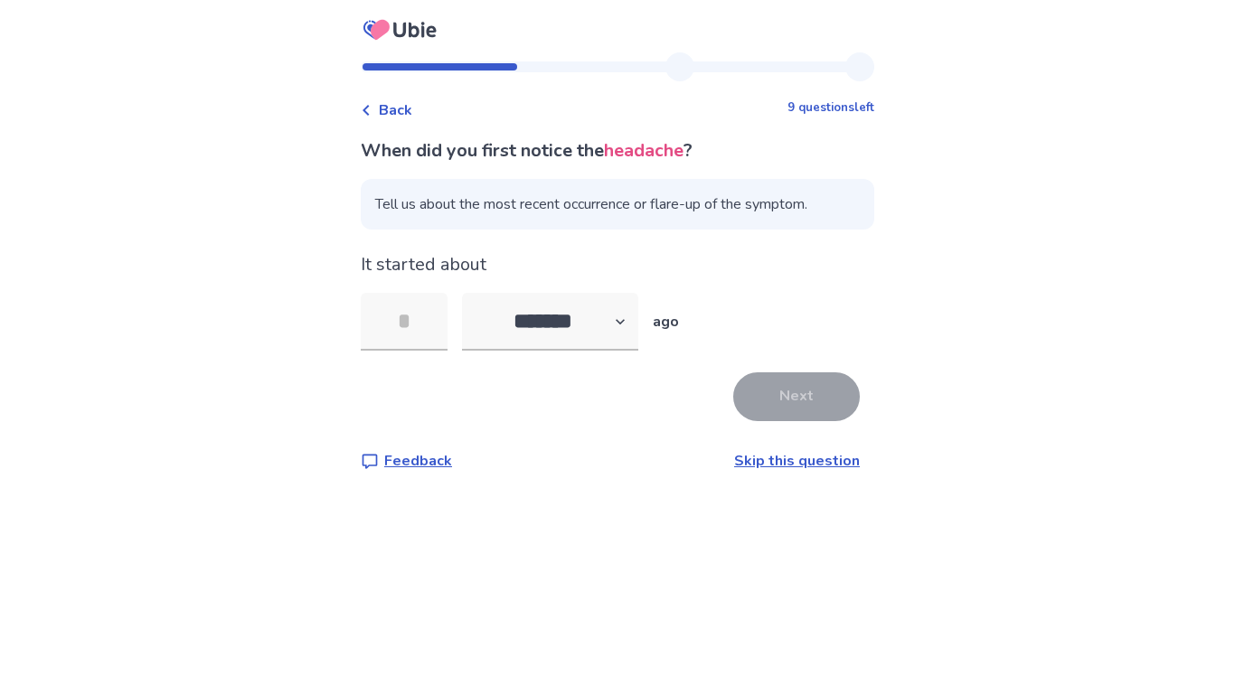
type input "*"
click at [626, 320] on select "******* ****** ******* ******** *******" at bounding box center [550, 322] width 176 height 58
select select "*"
click at [473, 293] on select "******* ****** ******* ******** *******" at bounding box center [550, 322] width 176 height 58
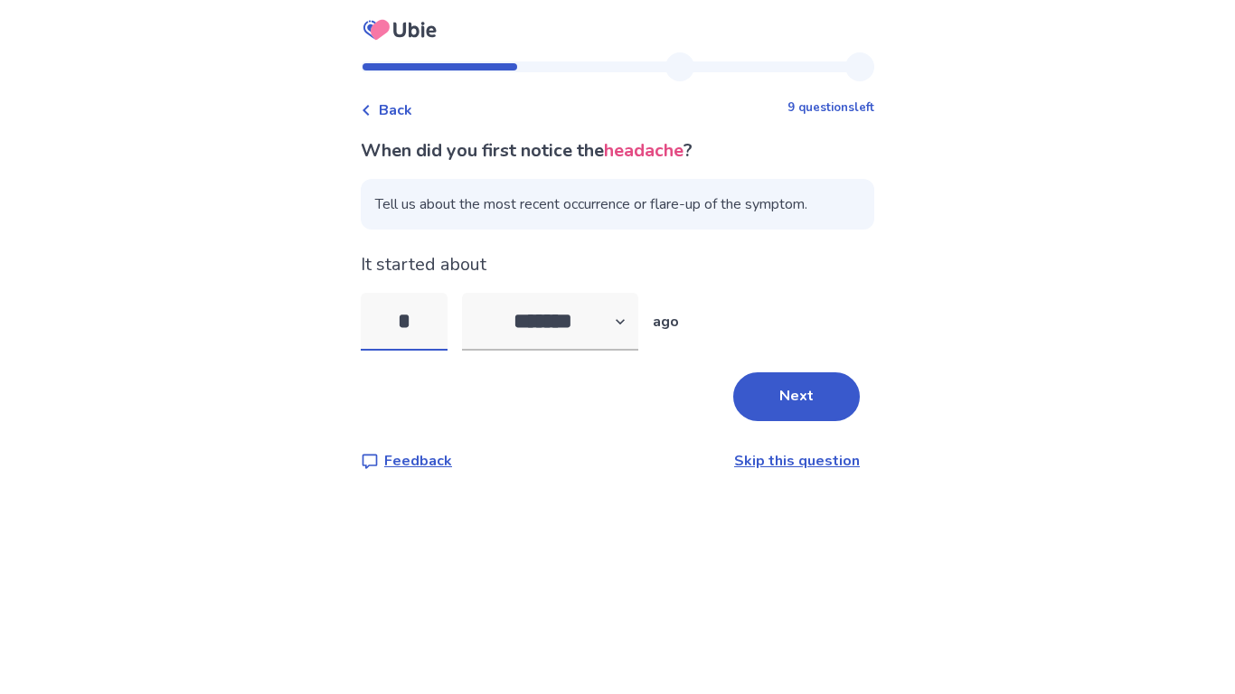
click at [425, 310] on input "*" at bounding box center [404, 322] width 87 height 58
type input "*"
click at [791, 379] on button "Next" at bounding box center [796, 397] width 127 height 49
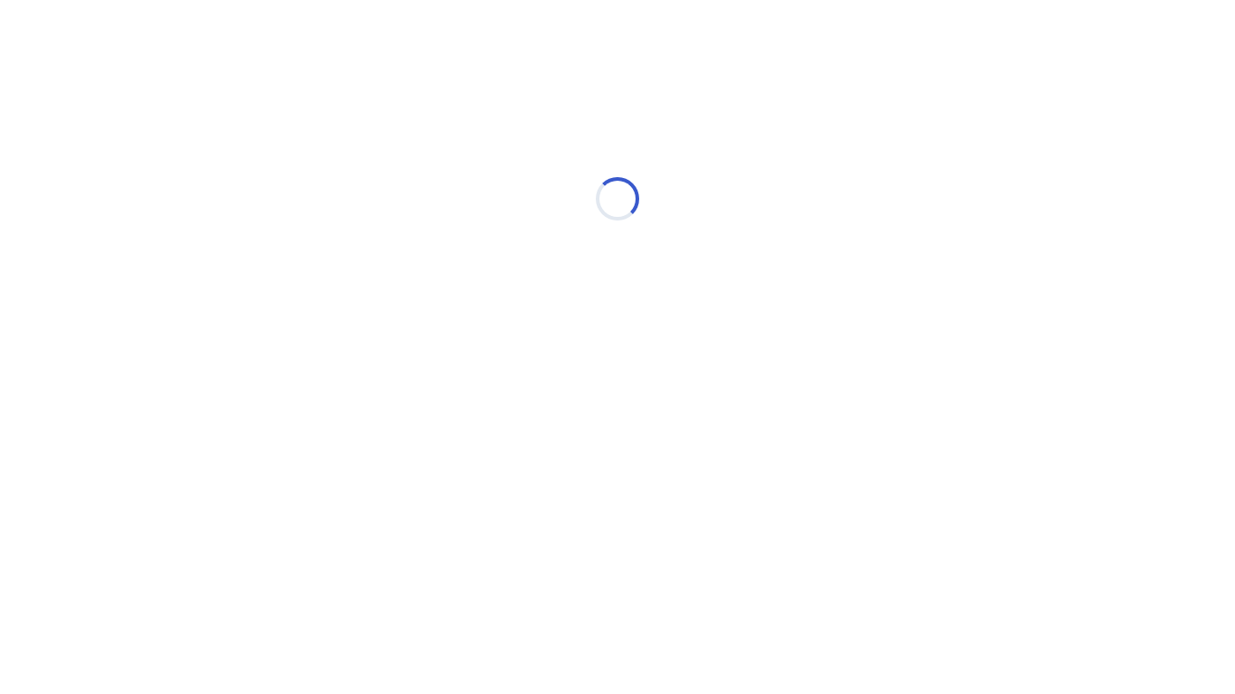
select select "*"
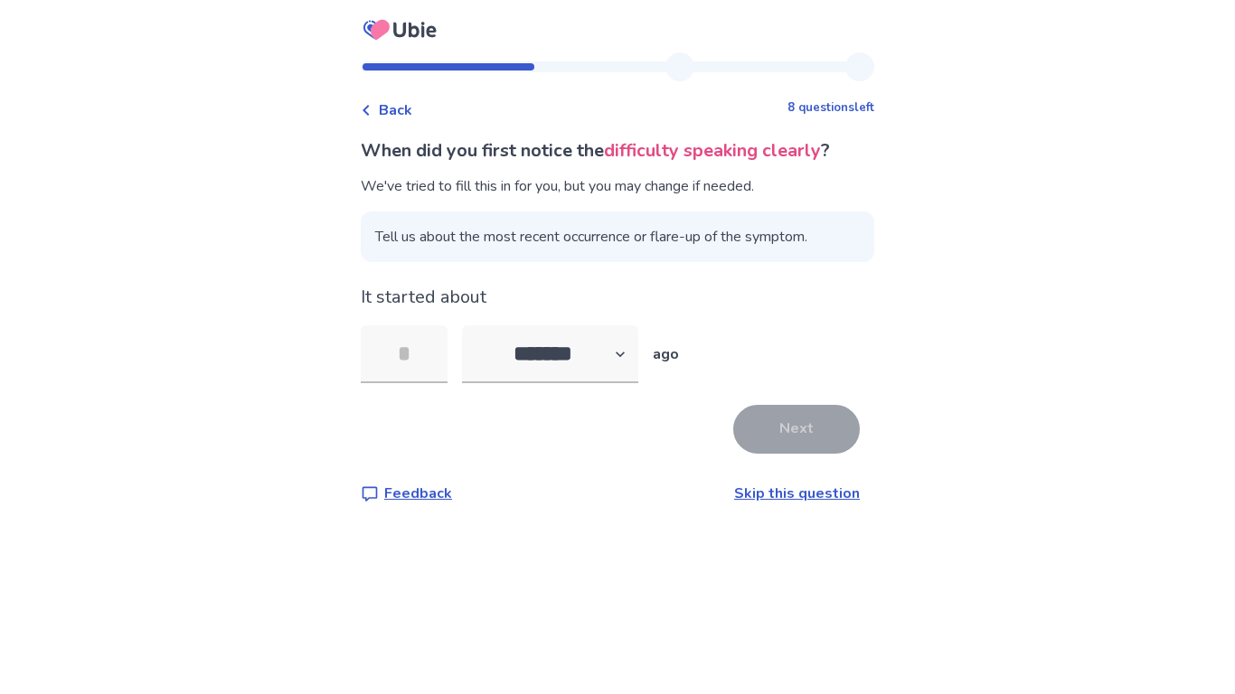
type input "*"
click at [752, 411] on button "Next" at bounding box center [796, 429] width 127 height 49
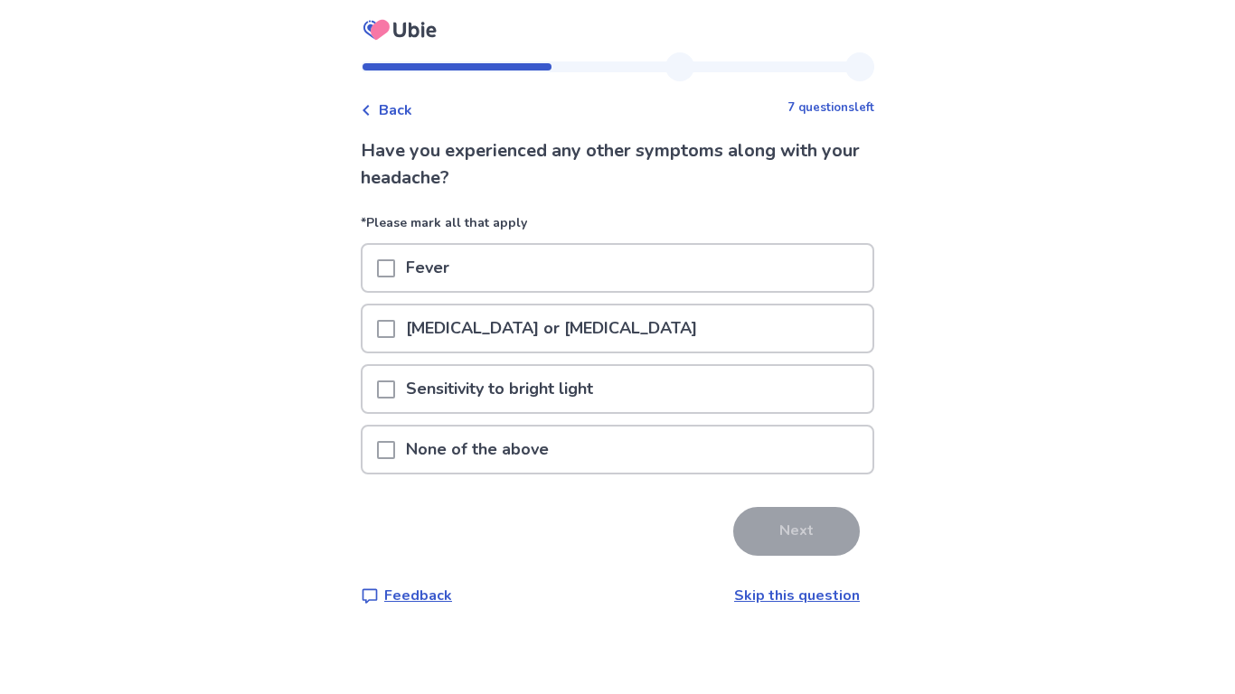
click at [701, 403] on div "Sensitivity to bright light" at bounding box center [618, 389] width 510 height 46
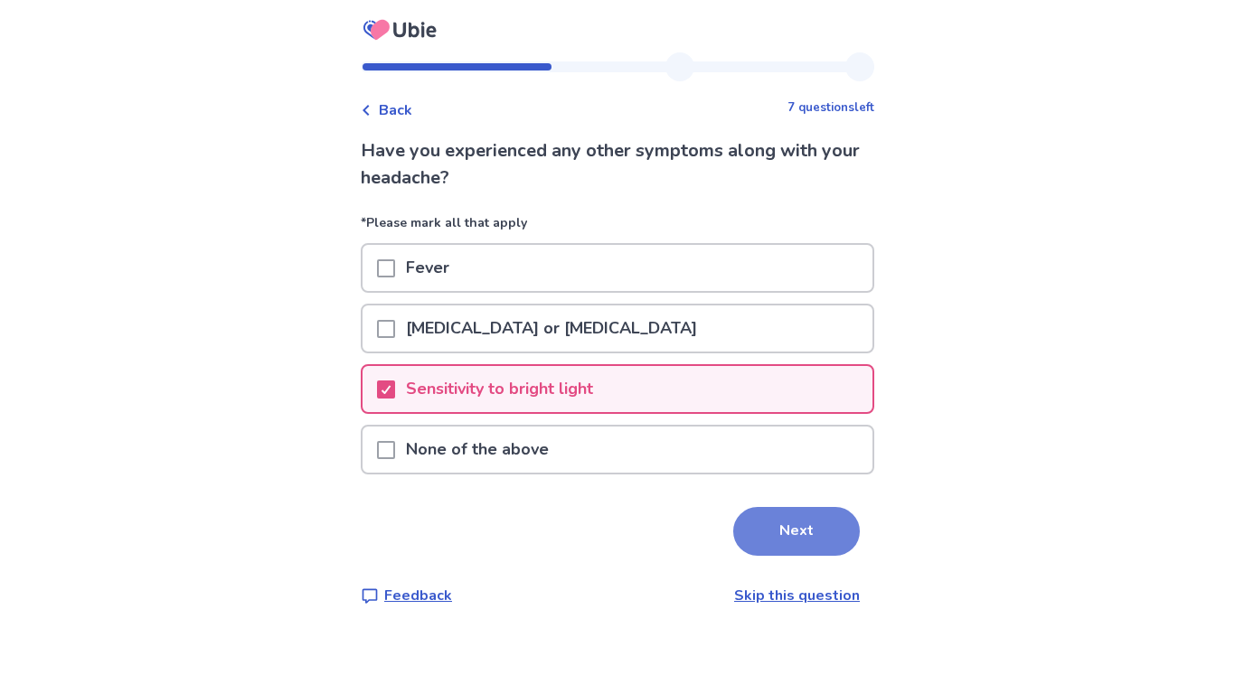
click at [788, 527] on button "Next" at bounding box center [796, 531] width 127 height 49
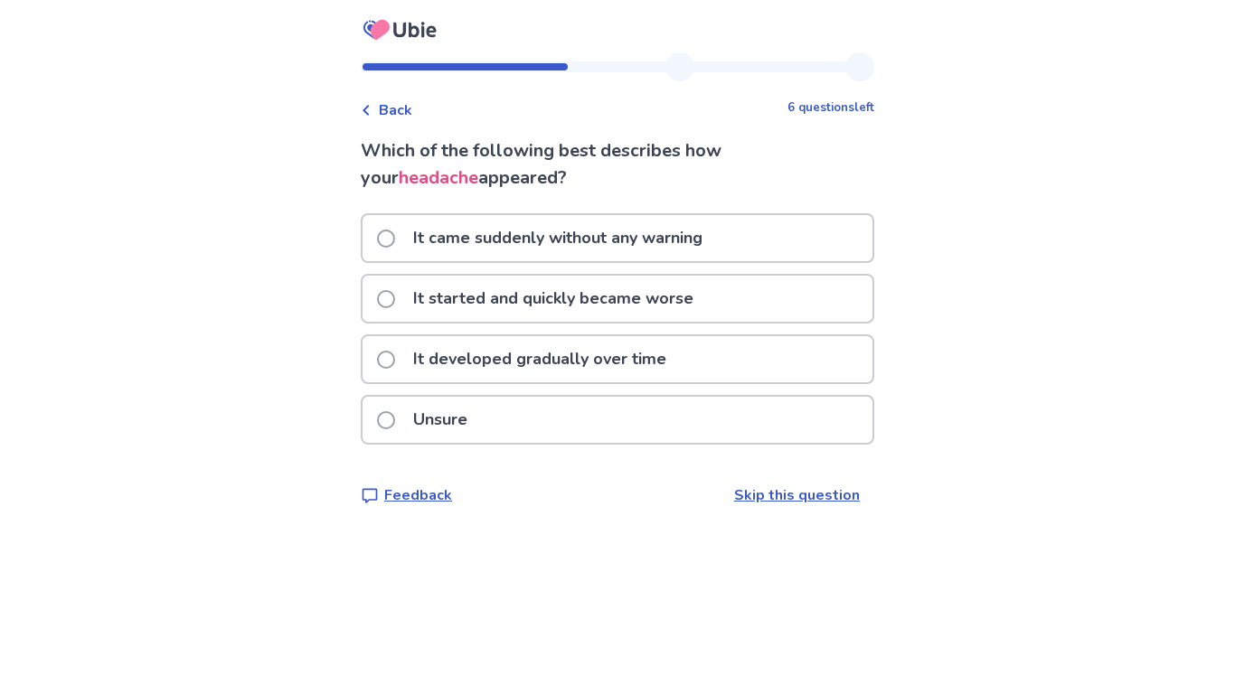
click at [666, 418] on div "Unsure" at bounding box center [618, 420] width 510 height 46
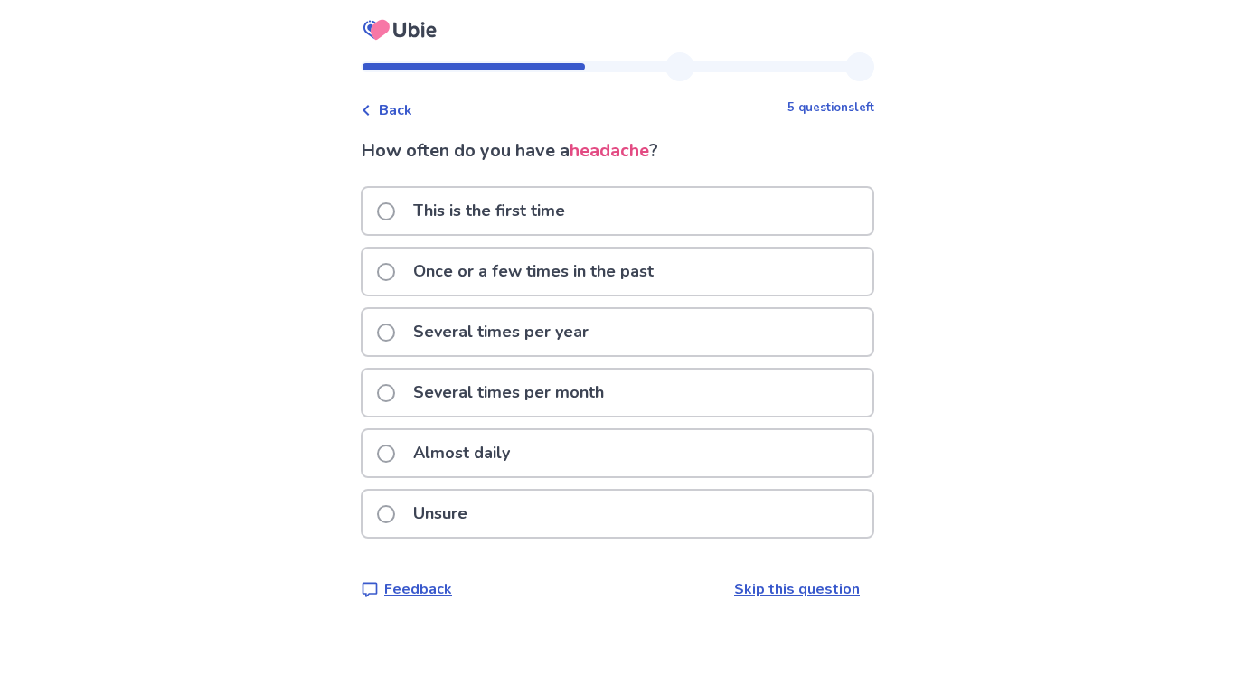
click at [623, 465] on div "Almost daily" at bounding box center [618, 453] width 510 height 46
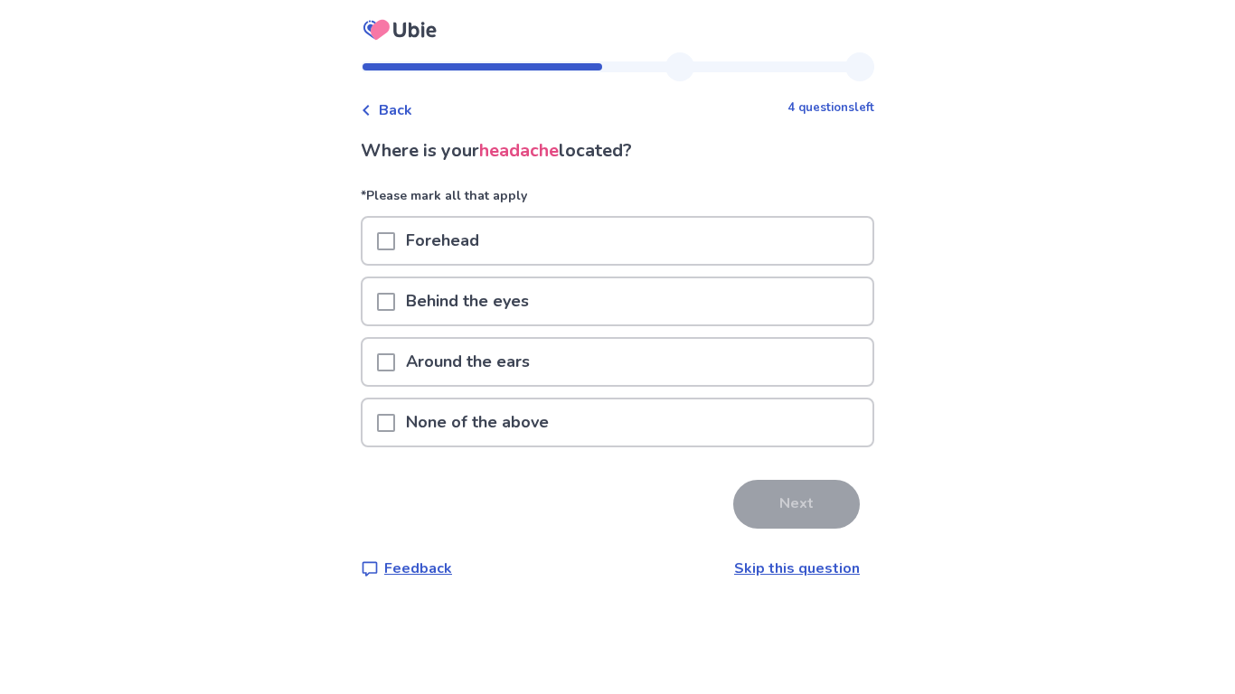
click at [518, 244] on div "Forehead" at bounding box center [618, 241] width 510 height 46
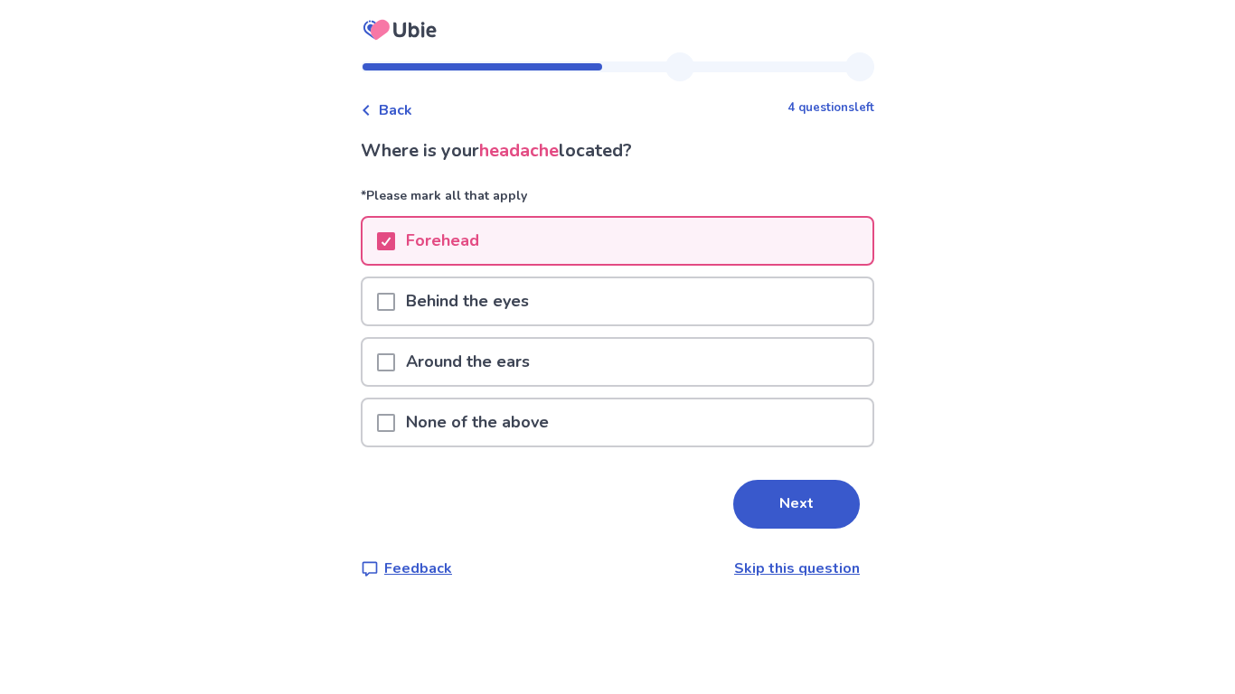
click at [547, 422] on p "None of the above" at bounding box center [477, 423] width 165 height 46
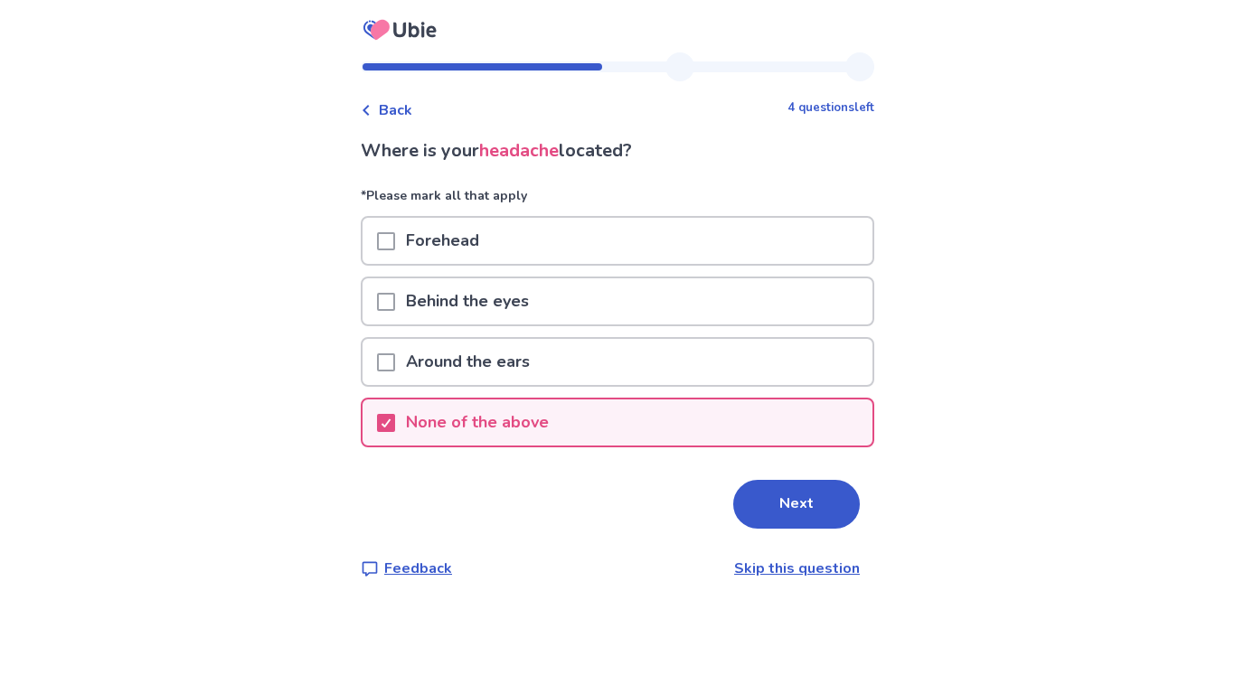
click at [811, 565] on link "Skip this question" at bounding box center [797, 569] width 126 height 20
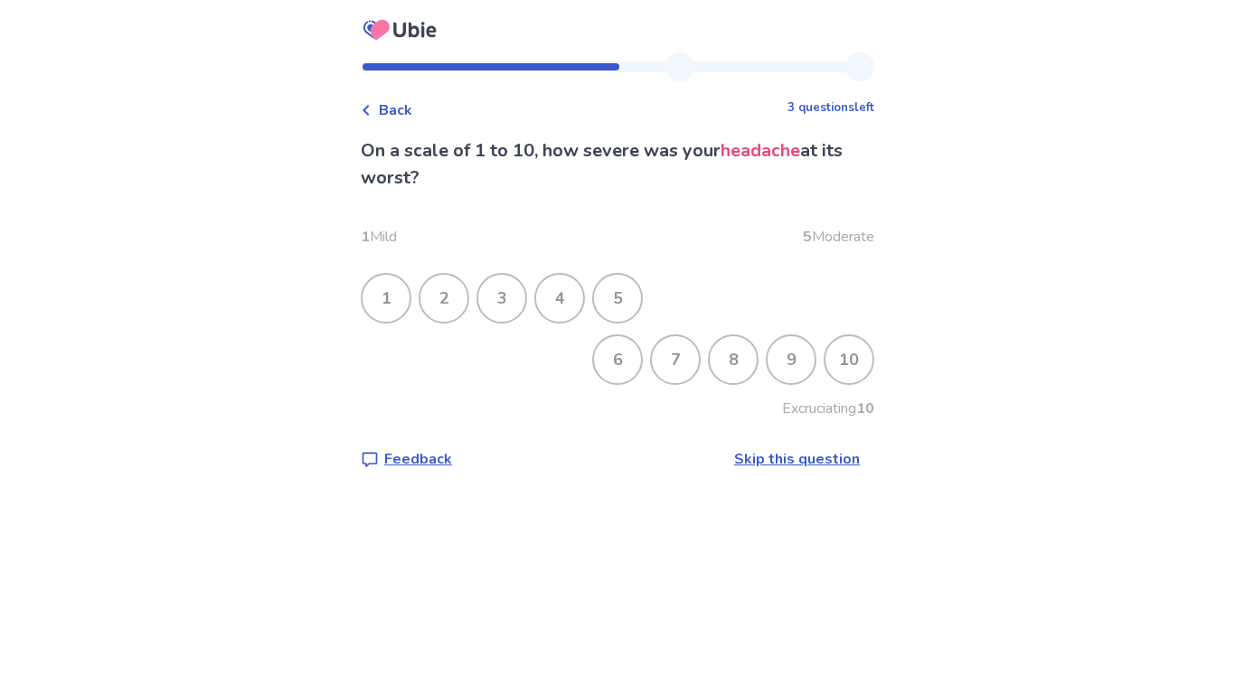
click at [625, 352] on div "6" at bounding box center [617, 359] width 47 height 47
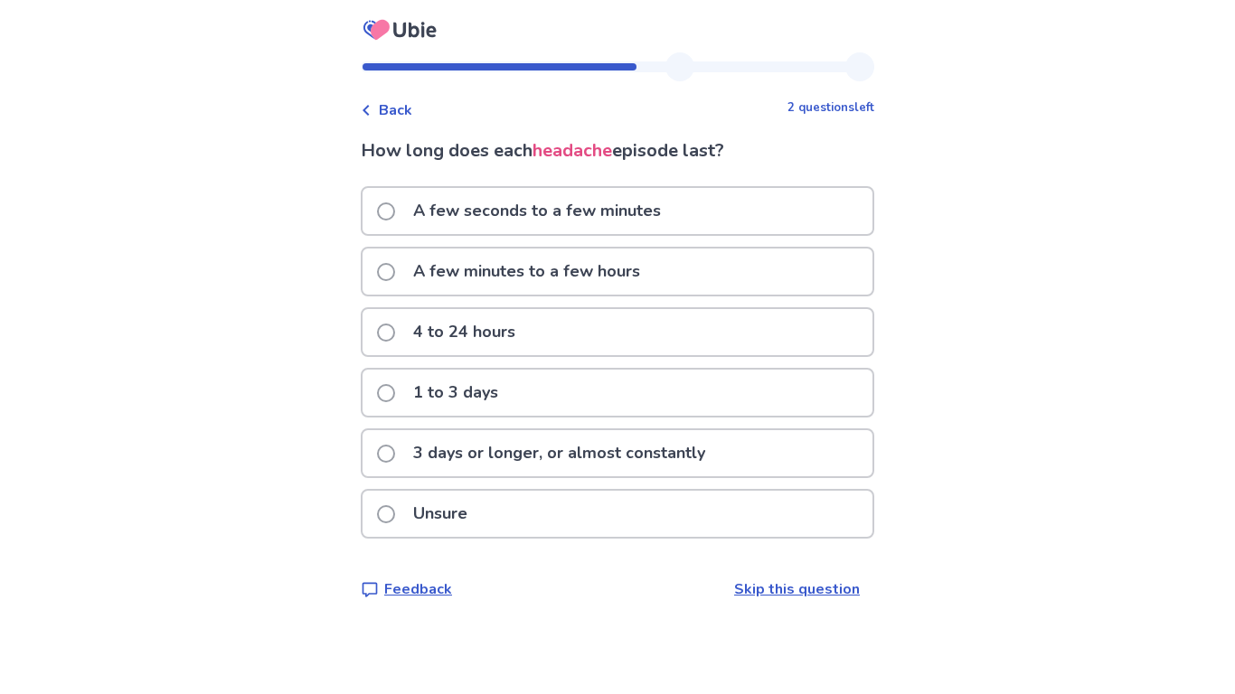
click at [719, 276] on div "A few minutes to a few hours" at bounding box center [618, 272] width 510 height 46
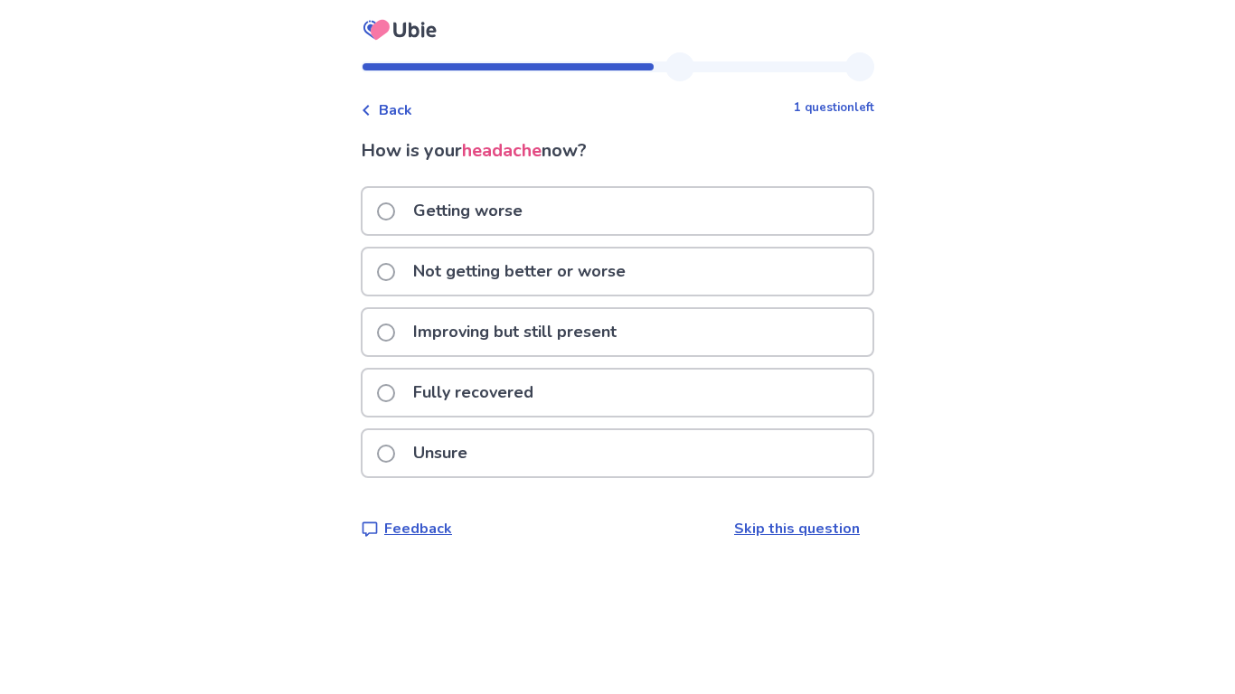
click at [705, 344] on div "Improving but still present" at bounding box center [618, 332] width 510 height 46
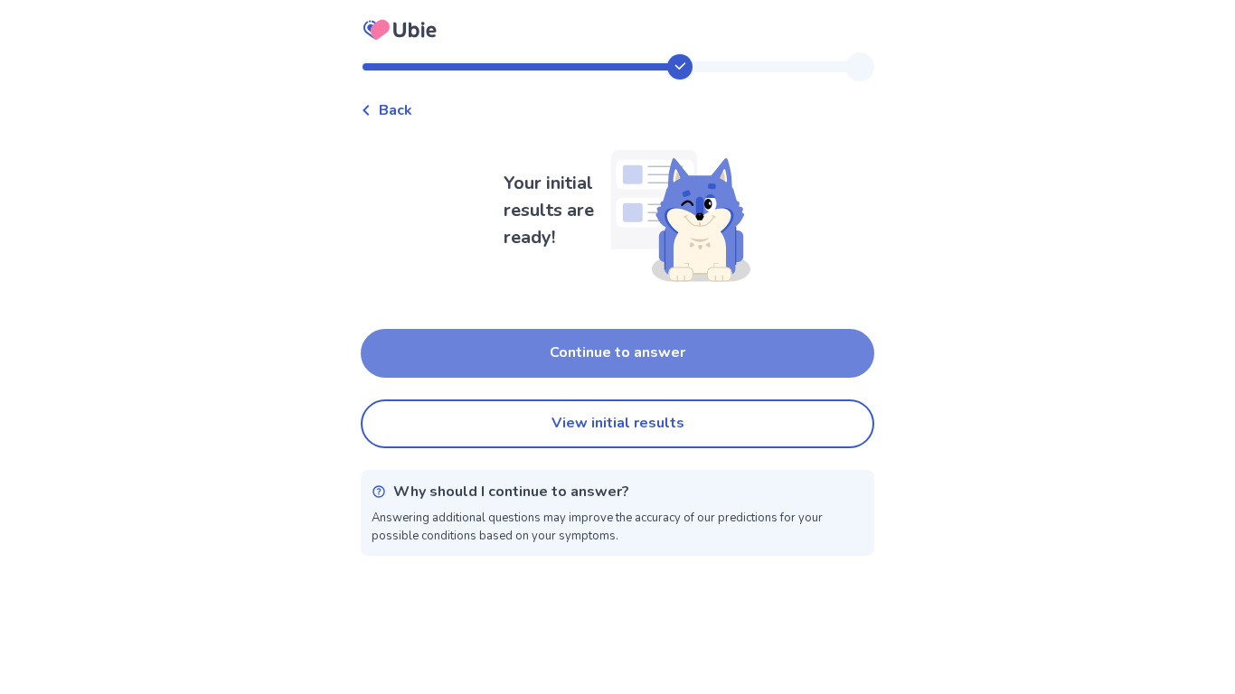
click at [717, 348] on button "Continue to answer" at bounding box center [618, 353] width 514 height 49
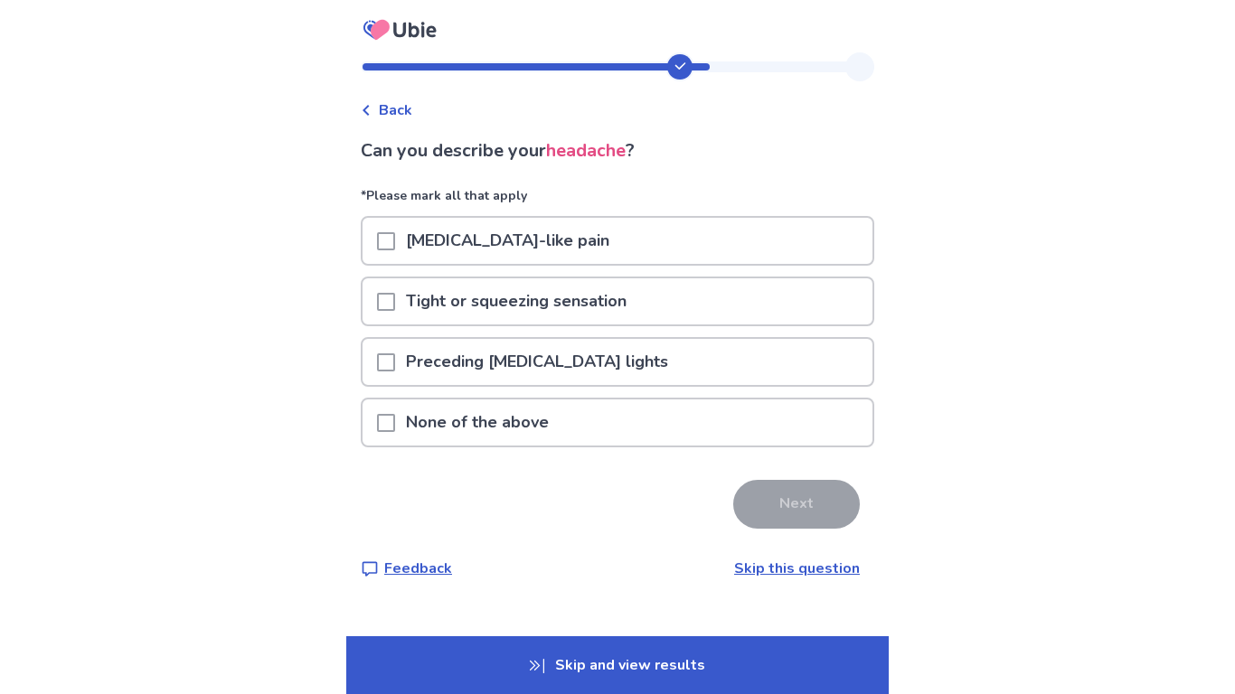
click at [812, 420] on div "None of the above" at bounding box center [618, 423] width 510 height 46
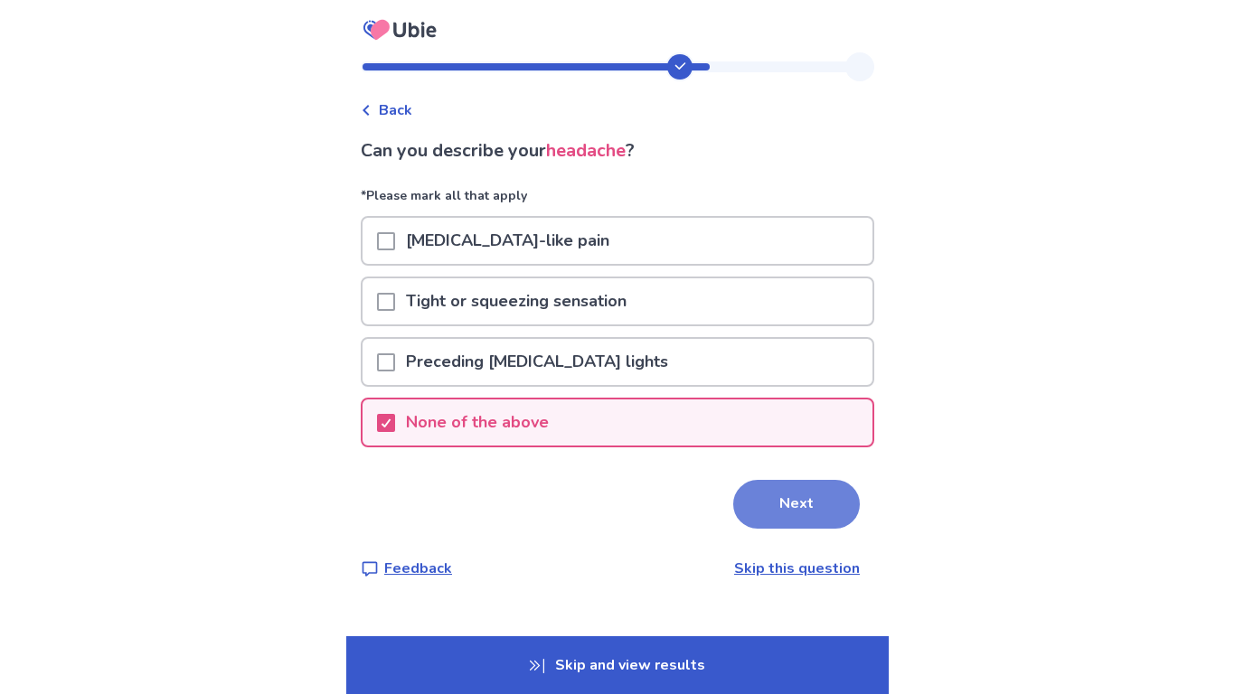
click at [819, 506] on button "Next" at bounding box center [796, 504] width 127 height 49
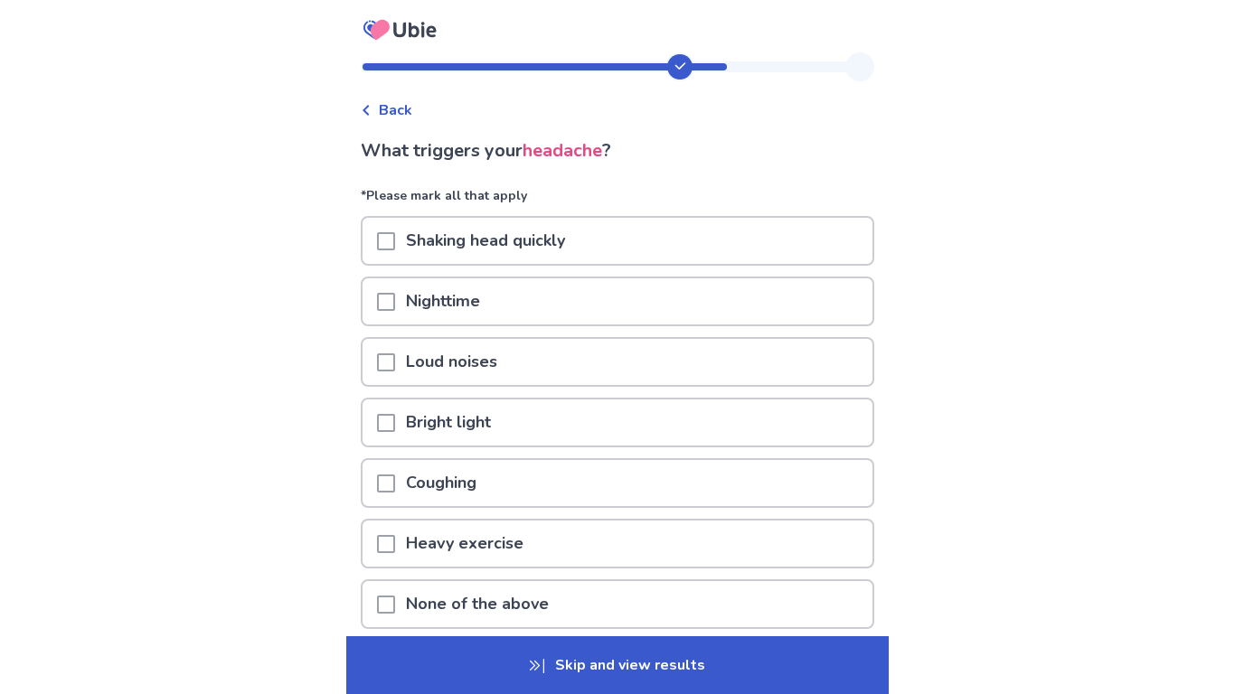
click at [836, 419] on div "Bright light" at bounding box center [618, 423] width 510 height 46
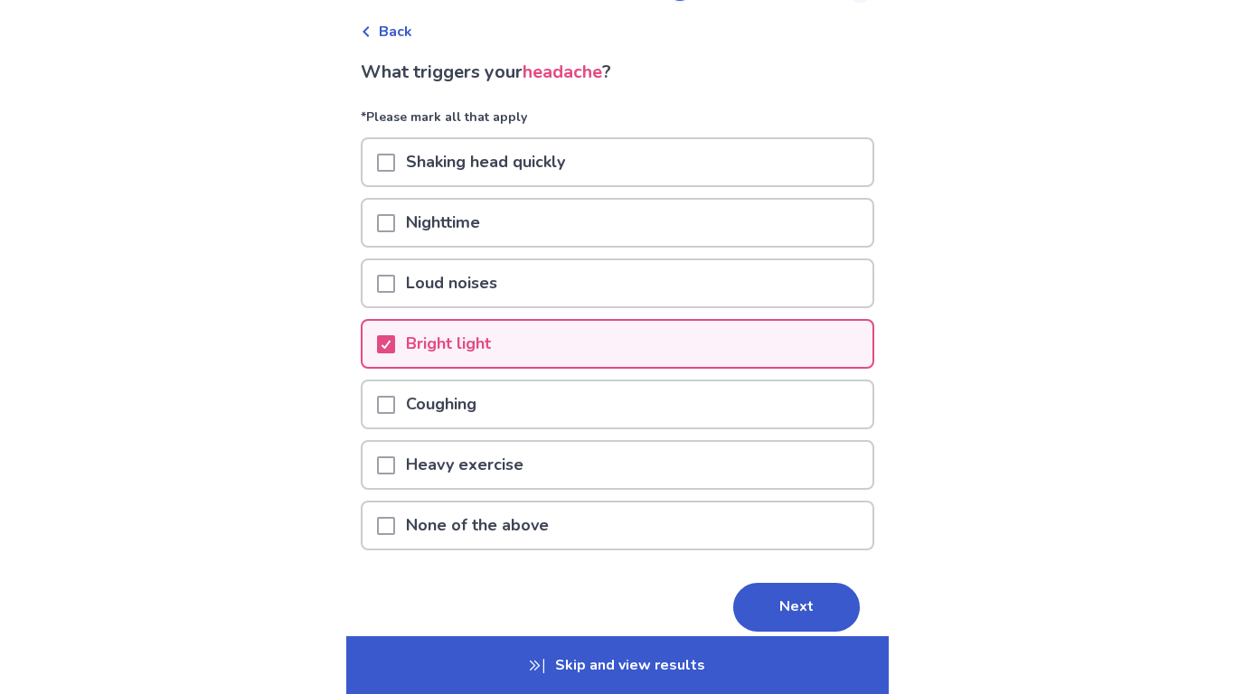
scroll to position [86, 0]
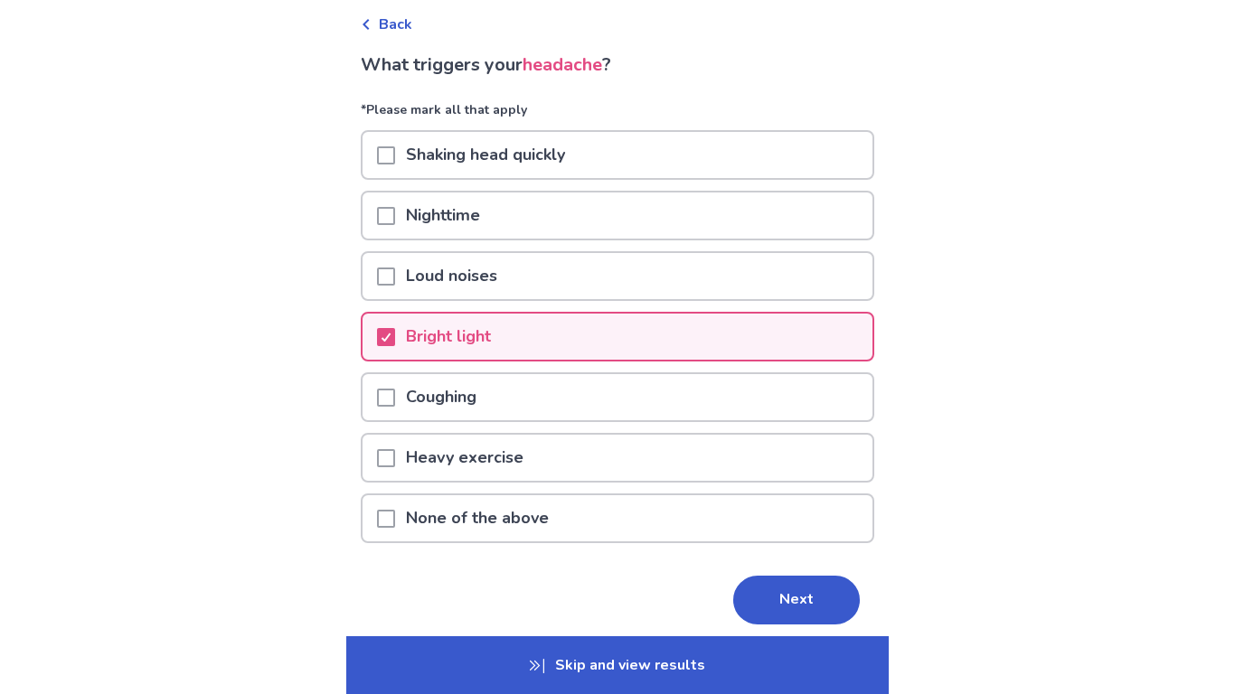
click at [798, 461] on div "Heavy exercise" at bounding box center [618, 458] width 510 height 46
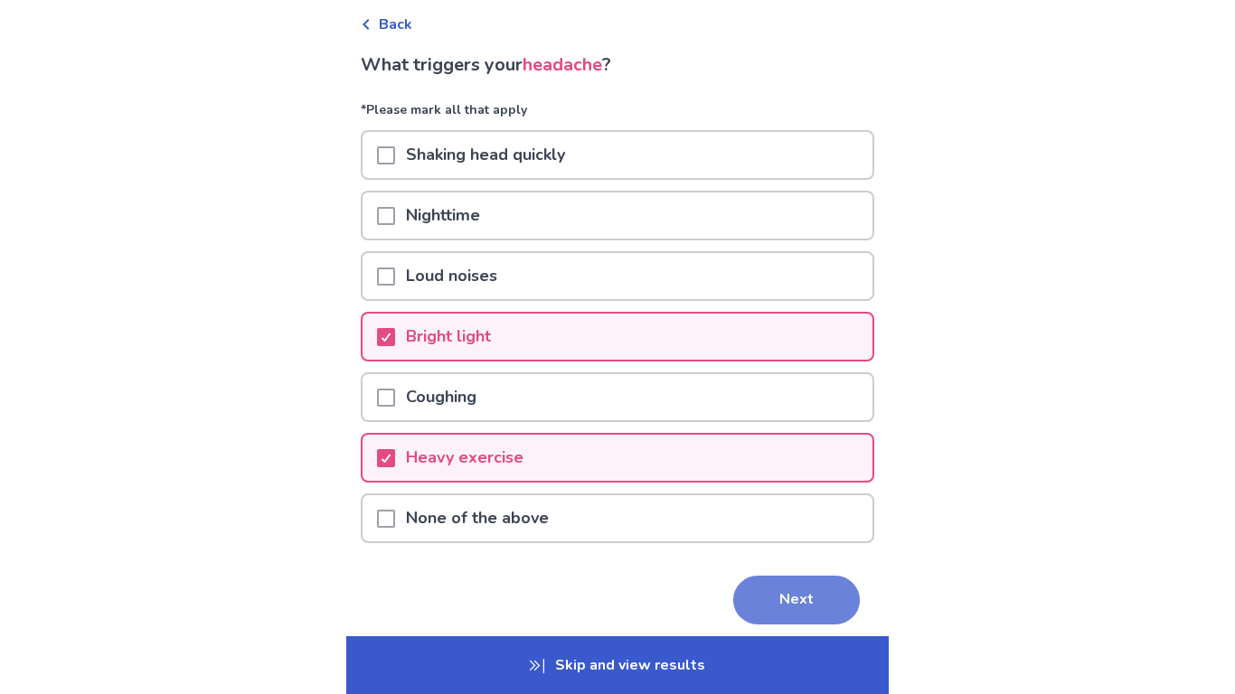
click at [777, 584] on button "Next" at bounding box center [796, 600] width 127 height 49
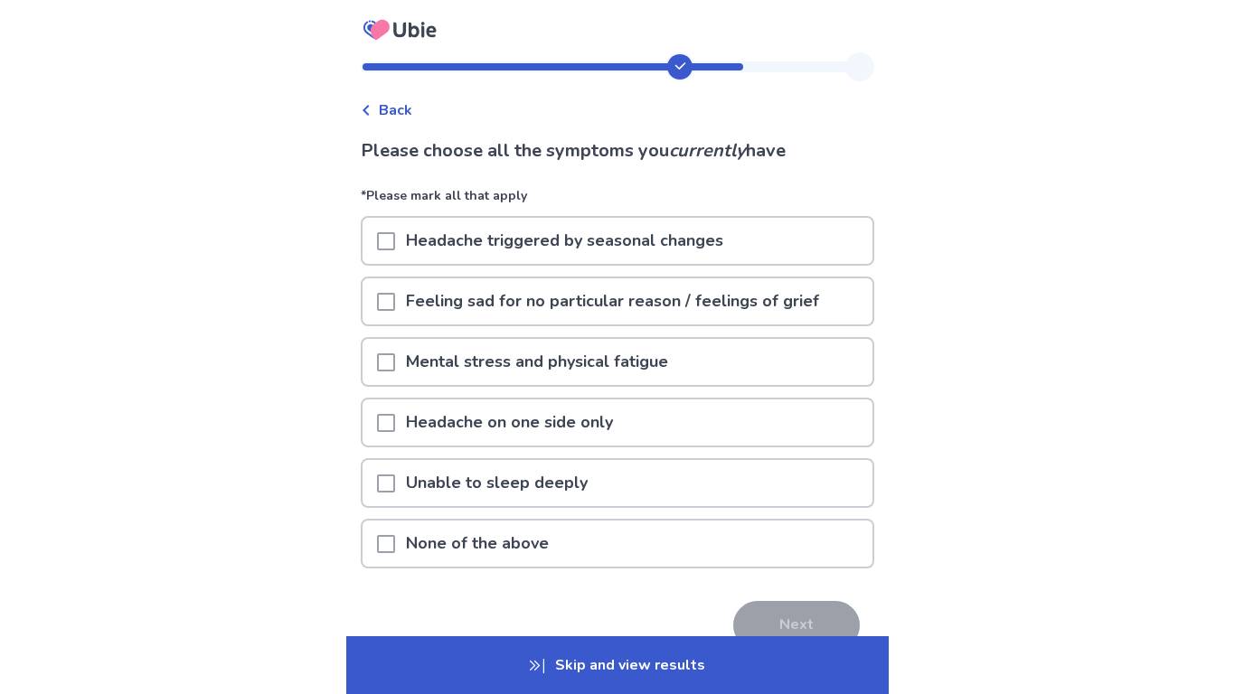
click at [767, 543] on div "None of the above" at bounding box center [618, 544] width 510 height 46
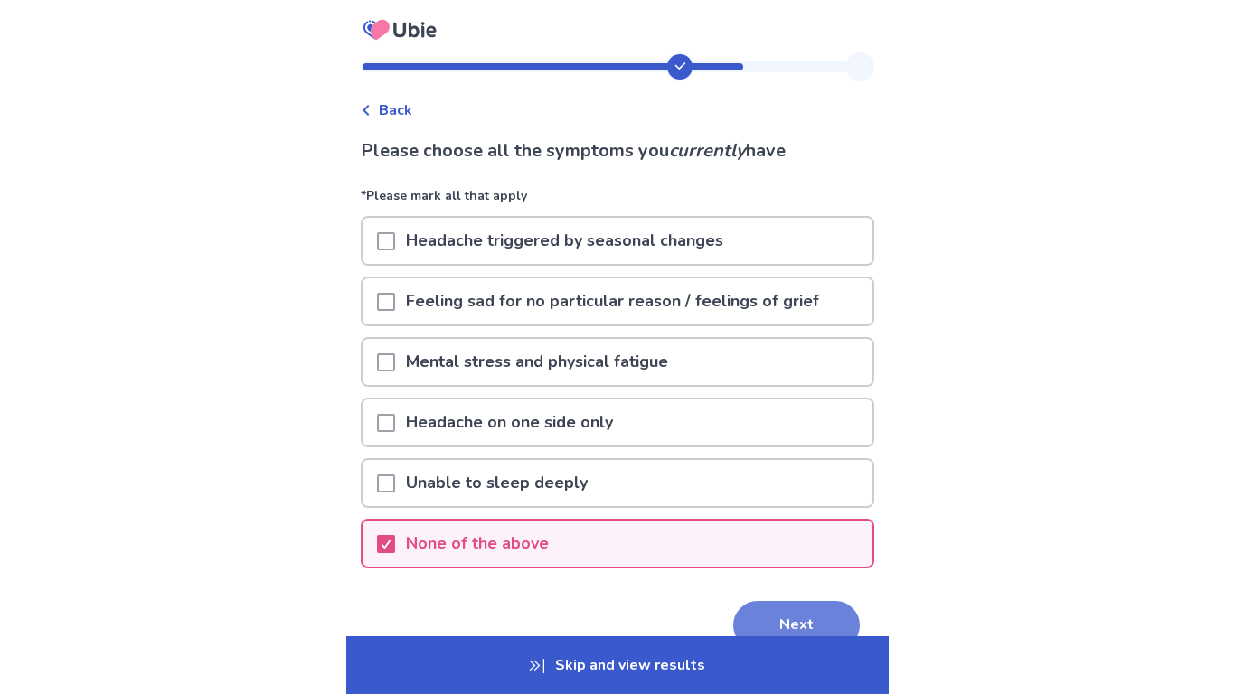
click at [778, 584] on button "Next" at bounding box center [796, 625] width 127 height 49
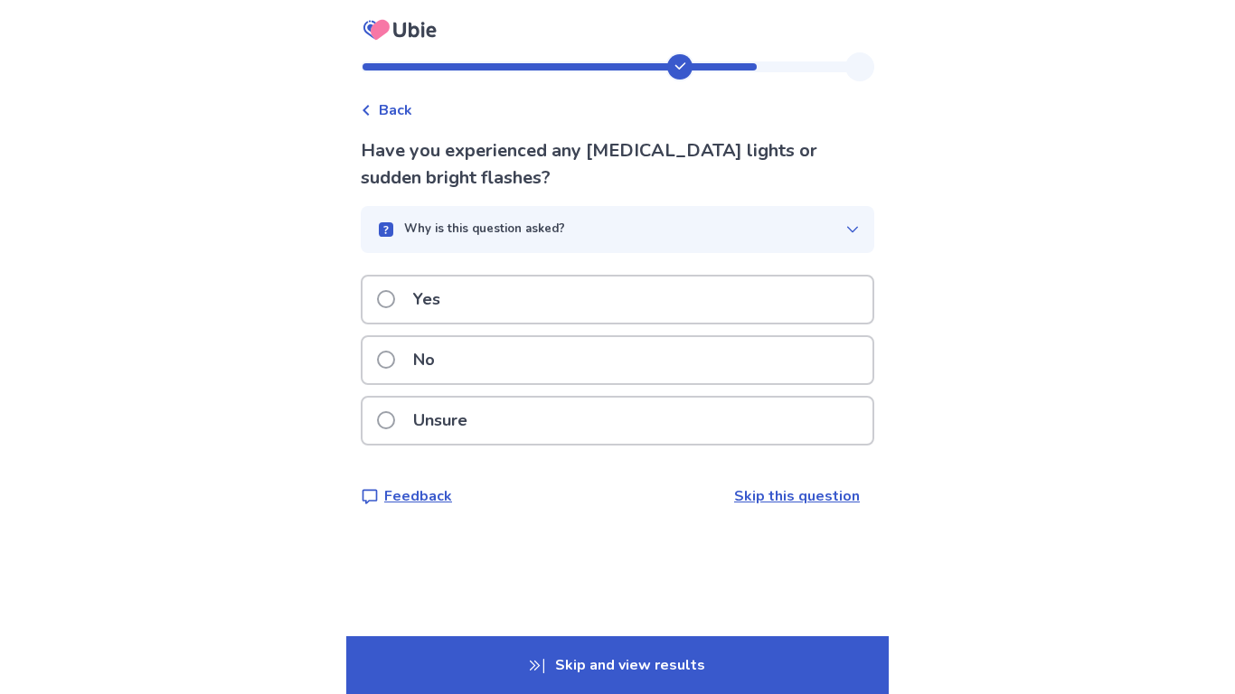
click at [700, 362] on div "No" at bounding box center [618, 360] width 510 height 46
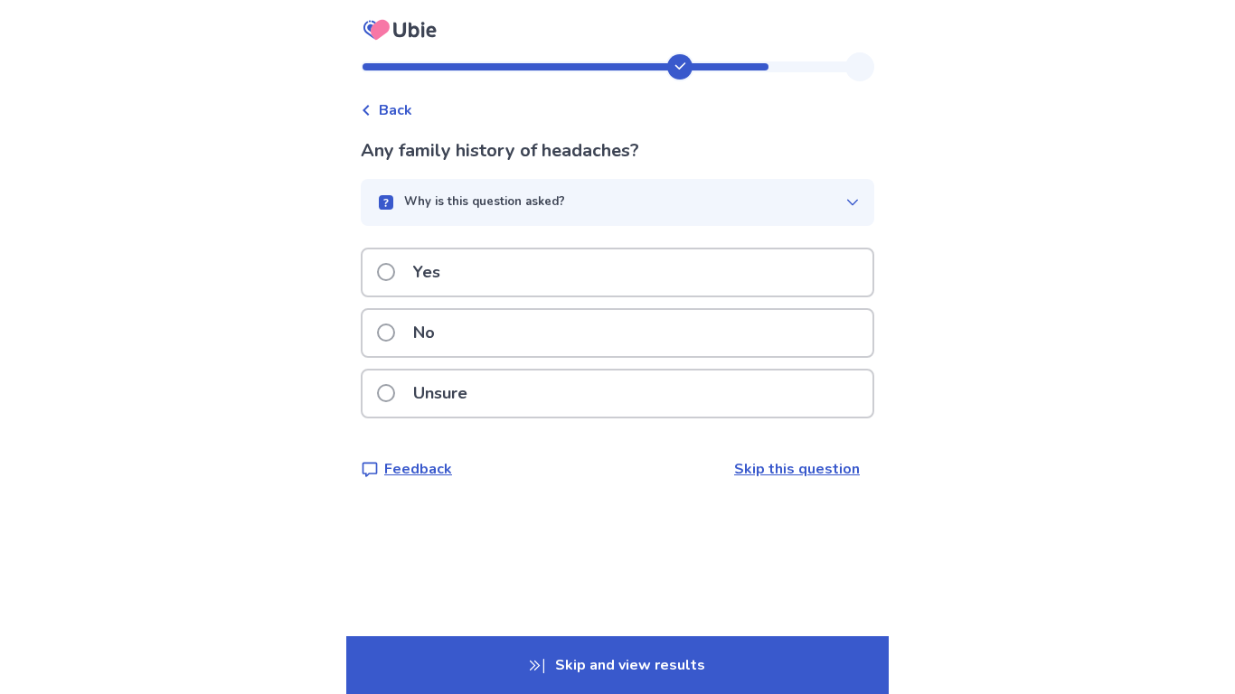
click at [710, 401] on div "Unsure" at bounding box center [618, 394] width 510 height 46
click at [632, 270] on div "Yes" at bounding box center [618, 273] width 510 height 46
click at [642, 280] on div "Yes" at bounding box center [618, 273] width 510 height 46
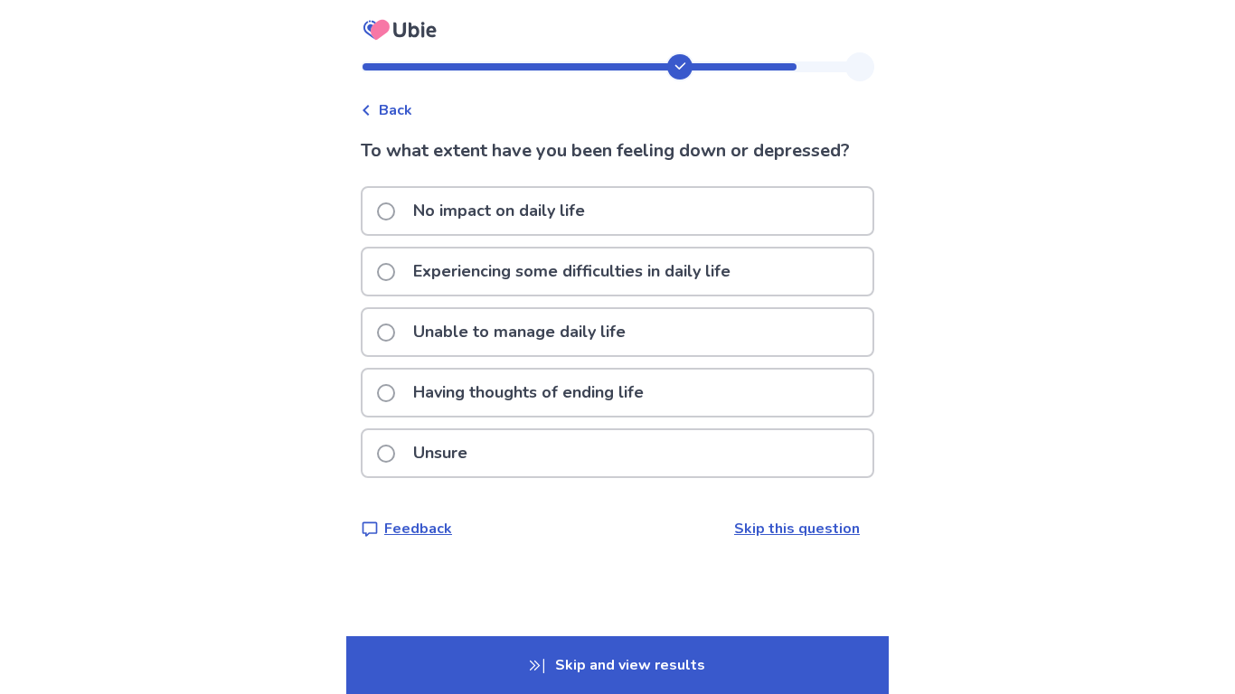
click at [594, 288] on p "Experiencing some difficulties in daily life" at bounding box center [571, 272] width 339 height 46
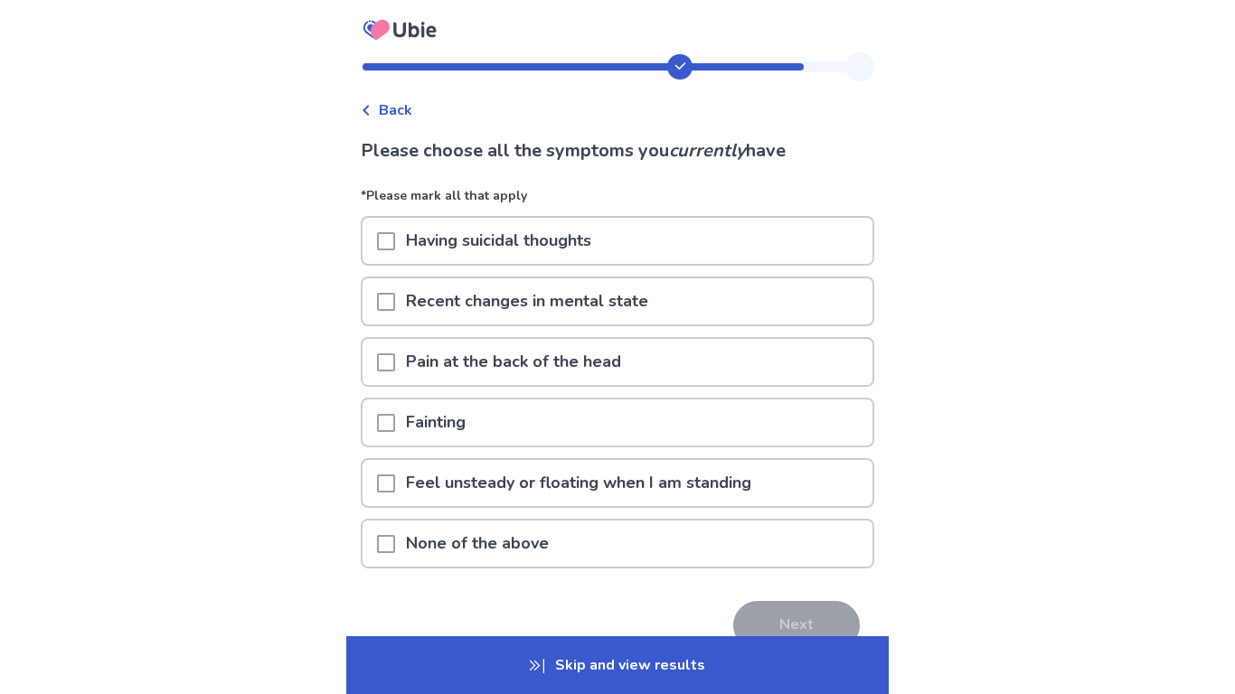
click at [679, 496] on p "Feel unsteady or floating when I am standing" at bounding box center [578, 483] width 367 height 46
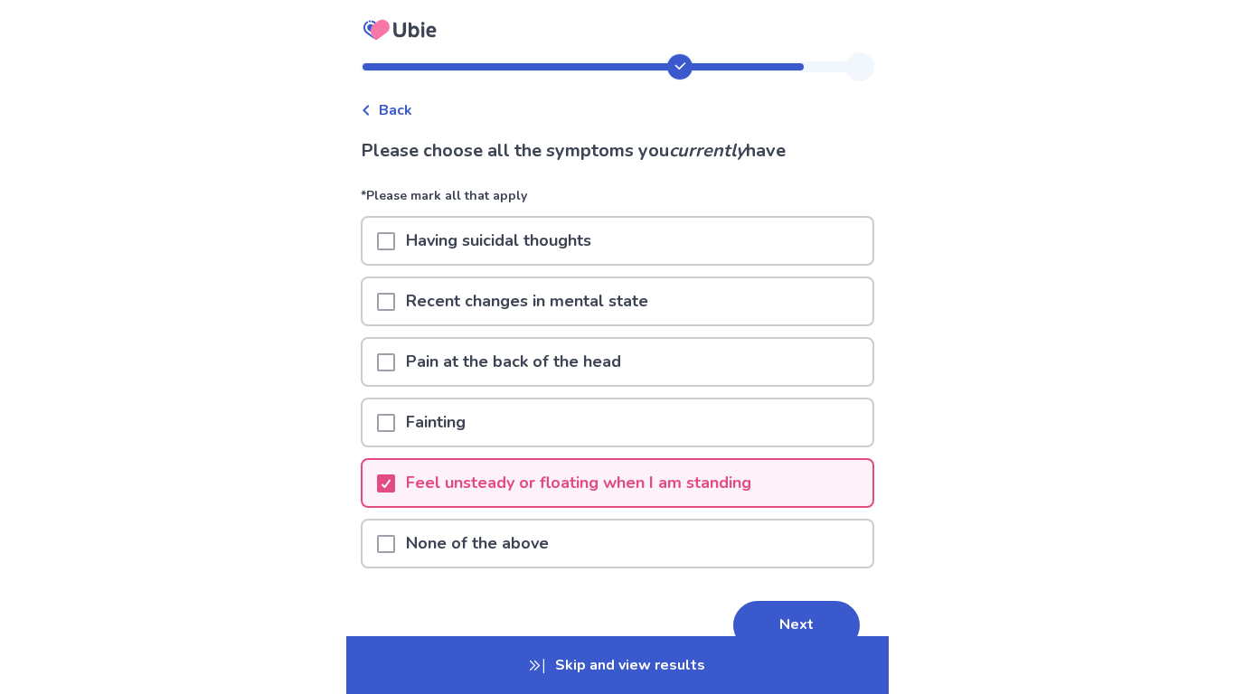
click at [485, 372] on p "Pain at the back of the head" at bounding box center [513, 362] width 237 height 46
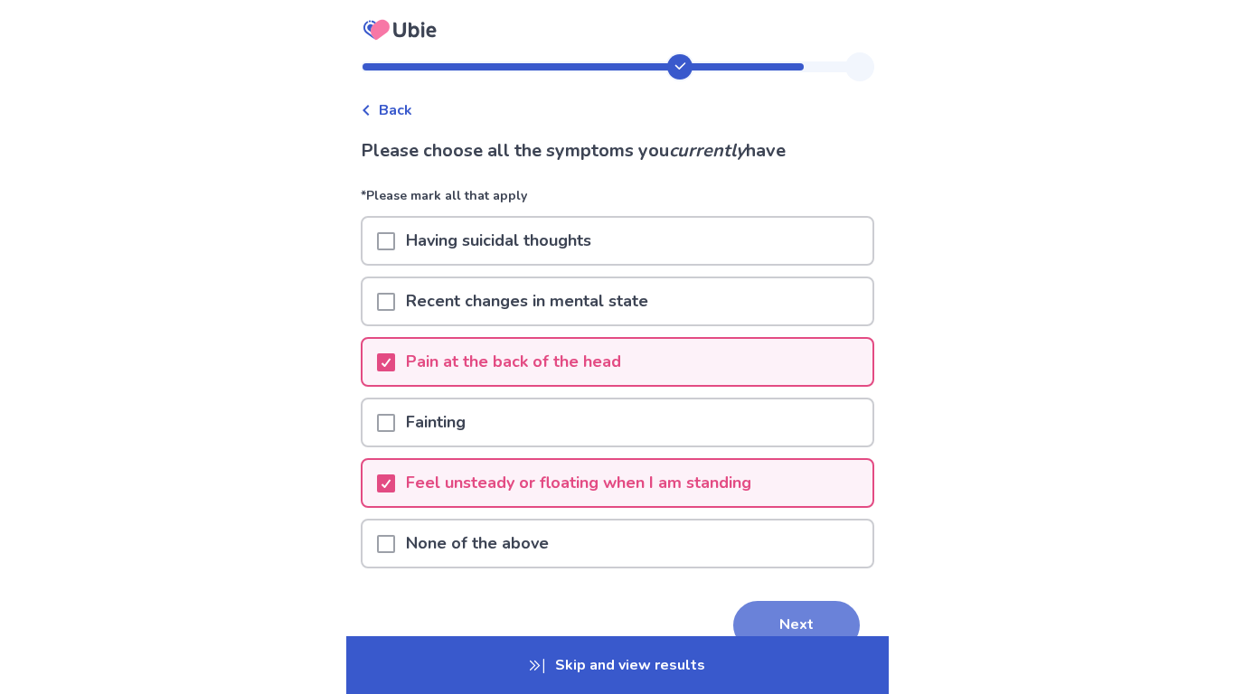
click at [821, 584] on button "Next" at bounding box center [796, 625] width 127 height 49
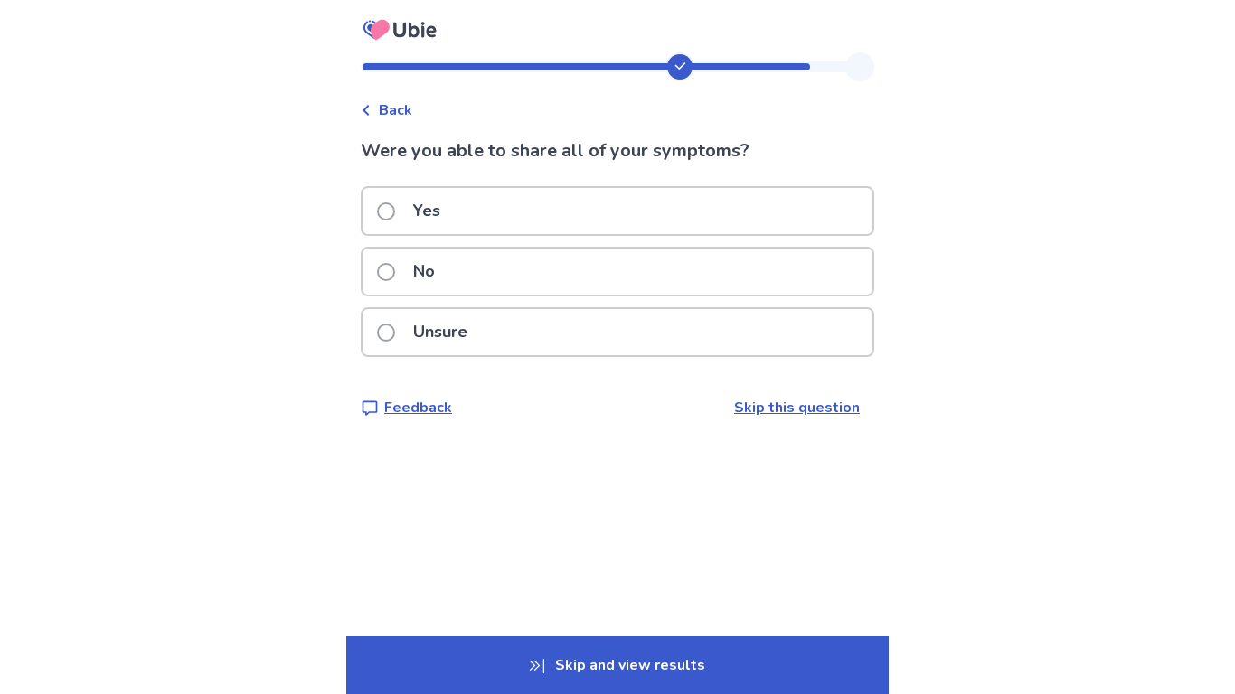
click at [776, 412] on link "Skip this question" at bounding box center [797, 408] width 126 height 20
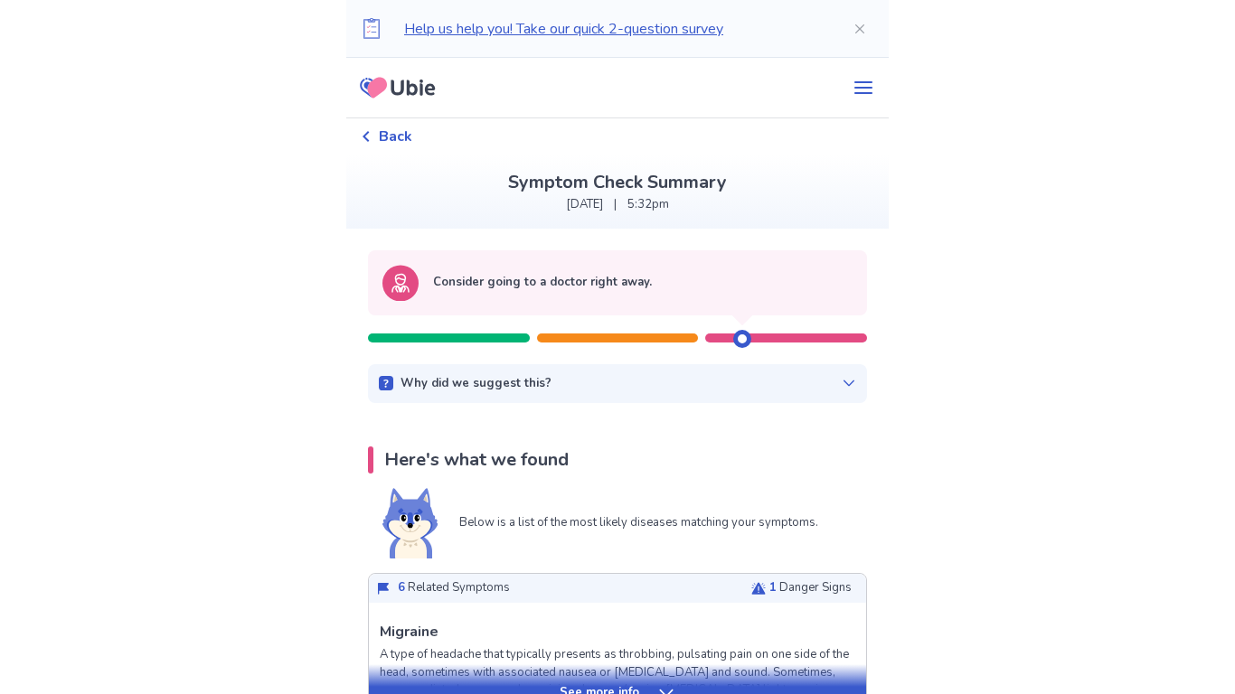
click at [844, 383] on icon at bounding box center [849, 384] width 11 height 6
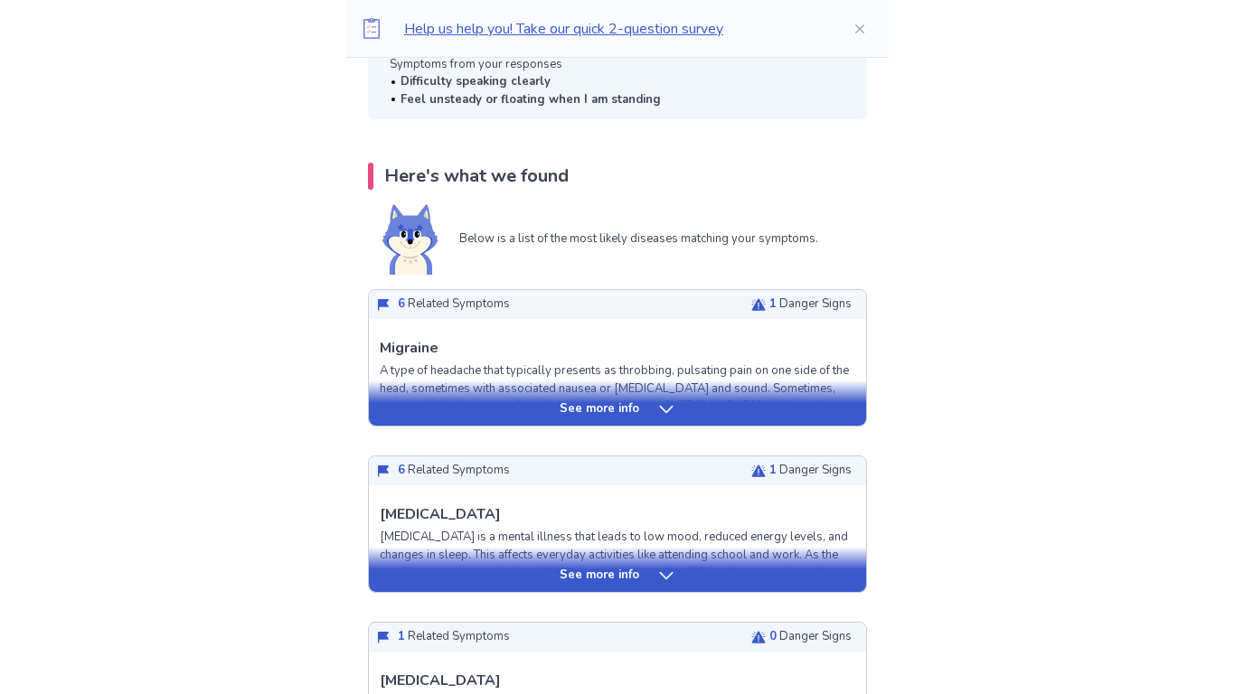
scroll to position [375, 0]
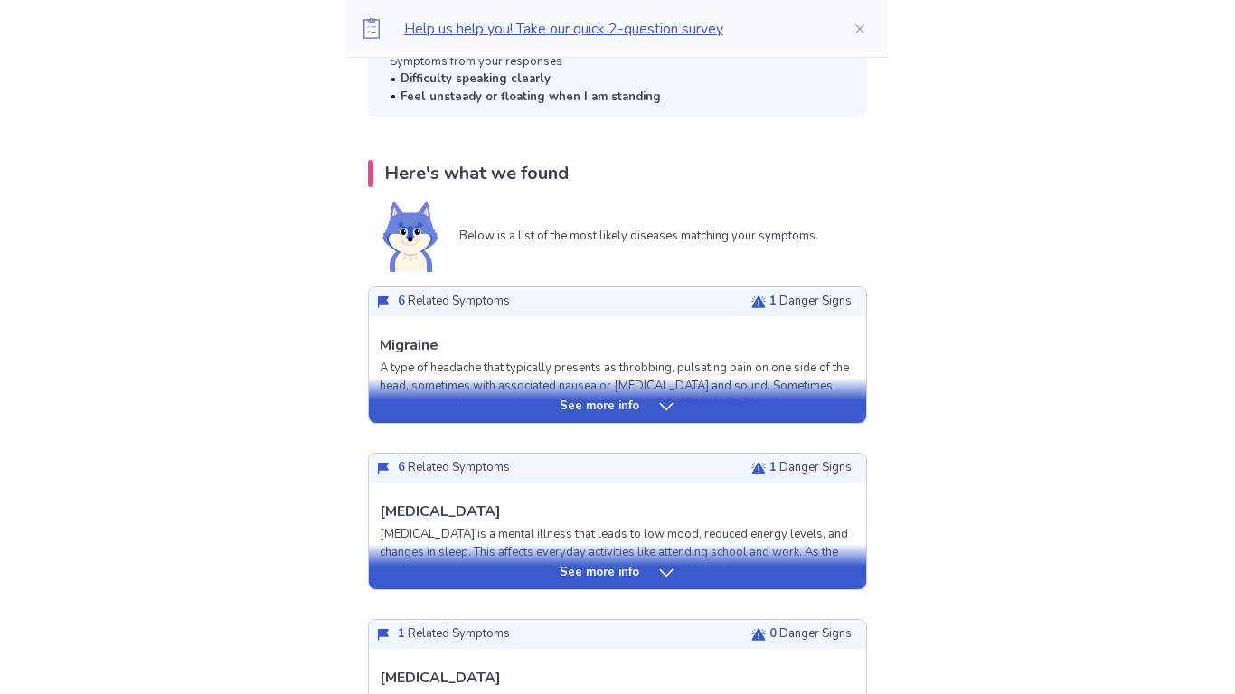
click at [633, 403] on p "See more info" at bounding box center [600, 407] width 80 height 18
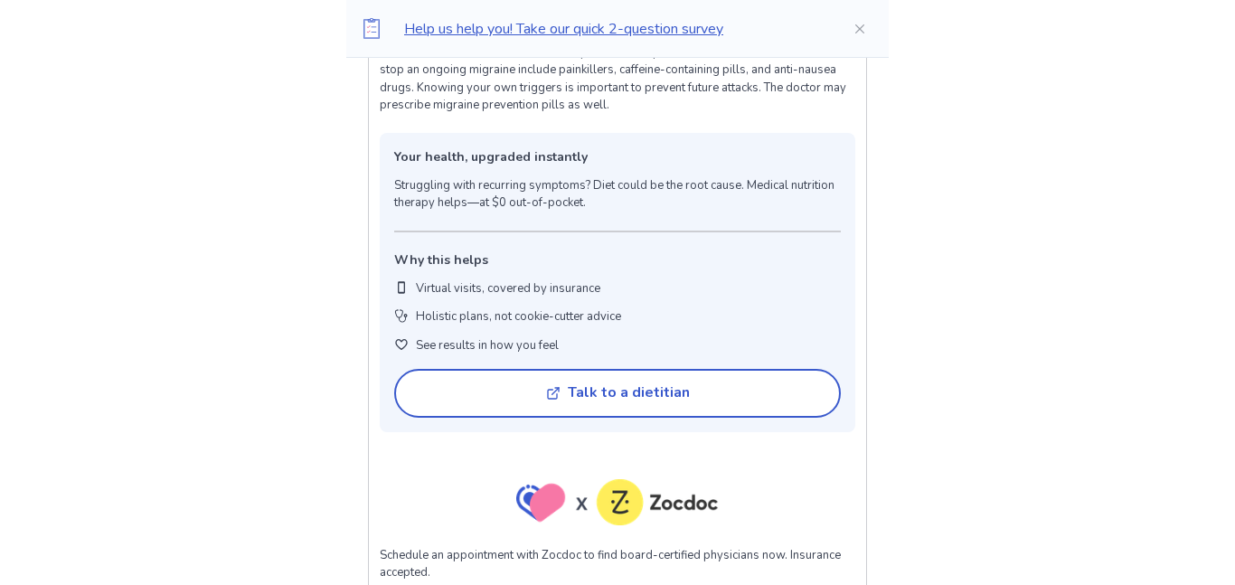
scroll to position [1375, 0]
